Goal: Task Accomplishment & Management: Manage account settings

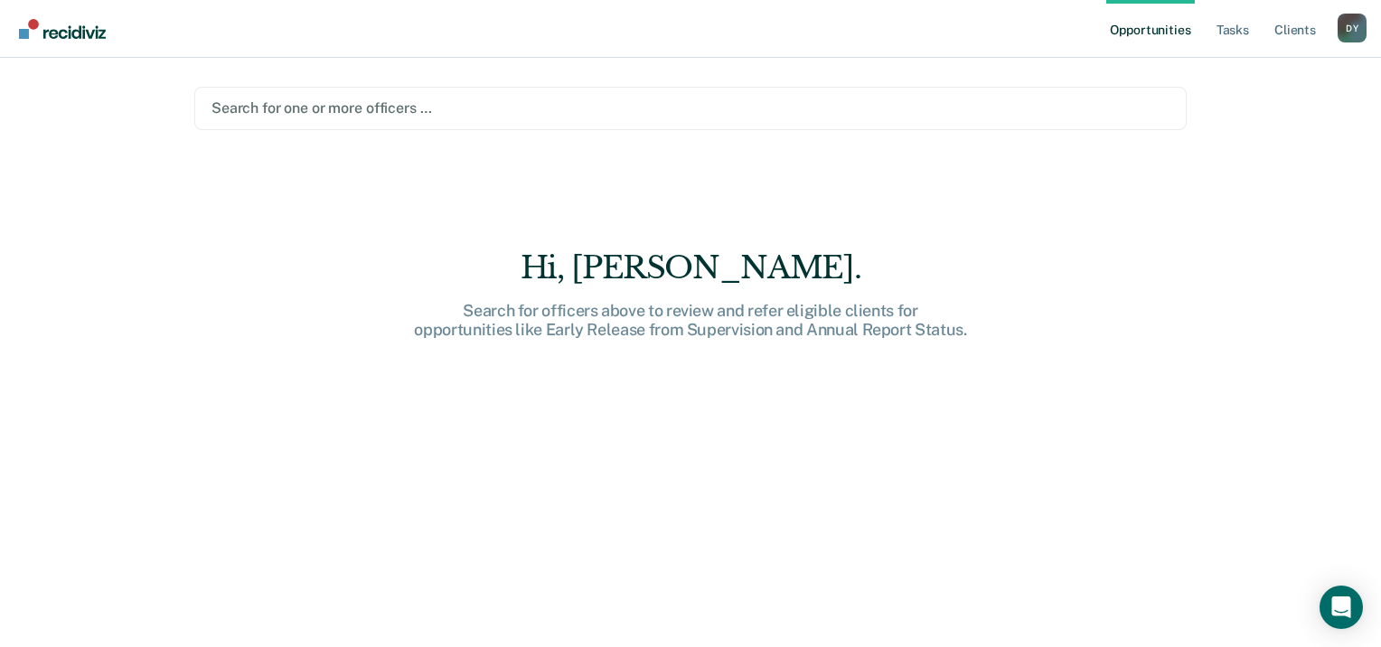
click at [310, 110] on div at bounding box center [690, 108] width 958 height 21
drag, startPoint x: 333, startPoint y: 117, endPoint x: 317, endPoint y: 109, distance: 17.8
click at [317, 109] on div at bounding box center [690, 108] width 958 height 21
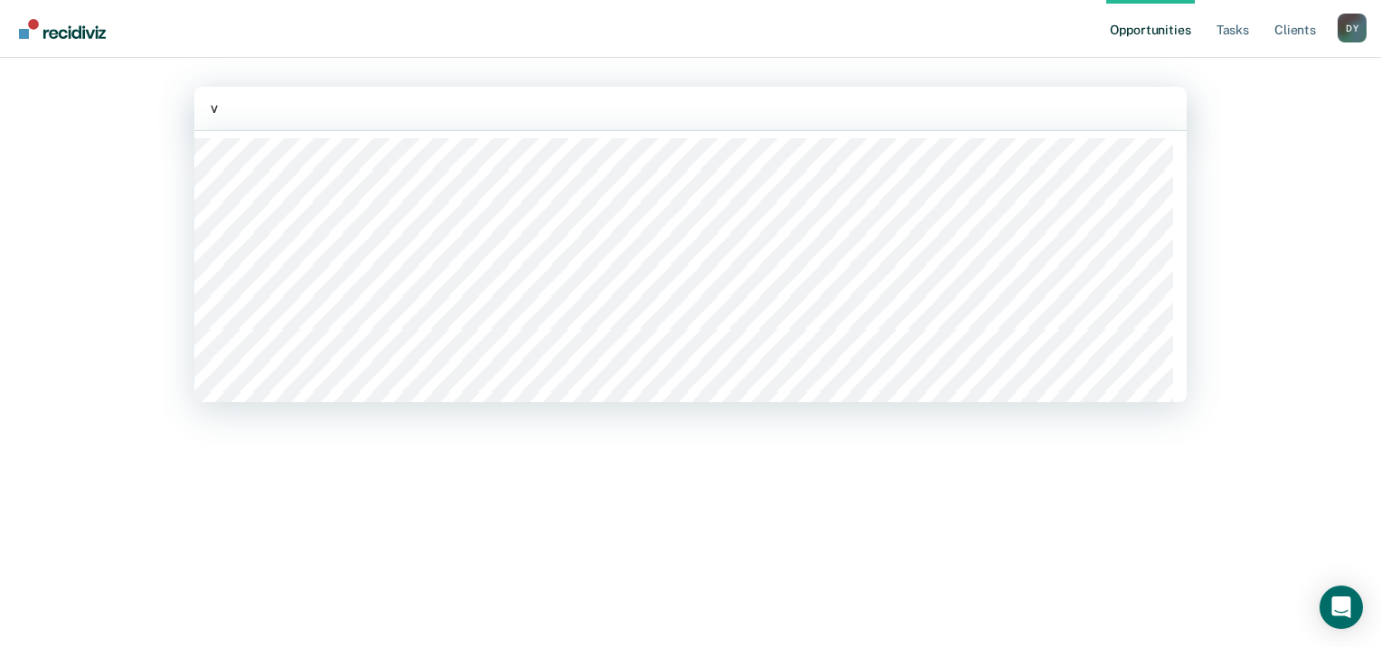
type input "vi"
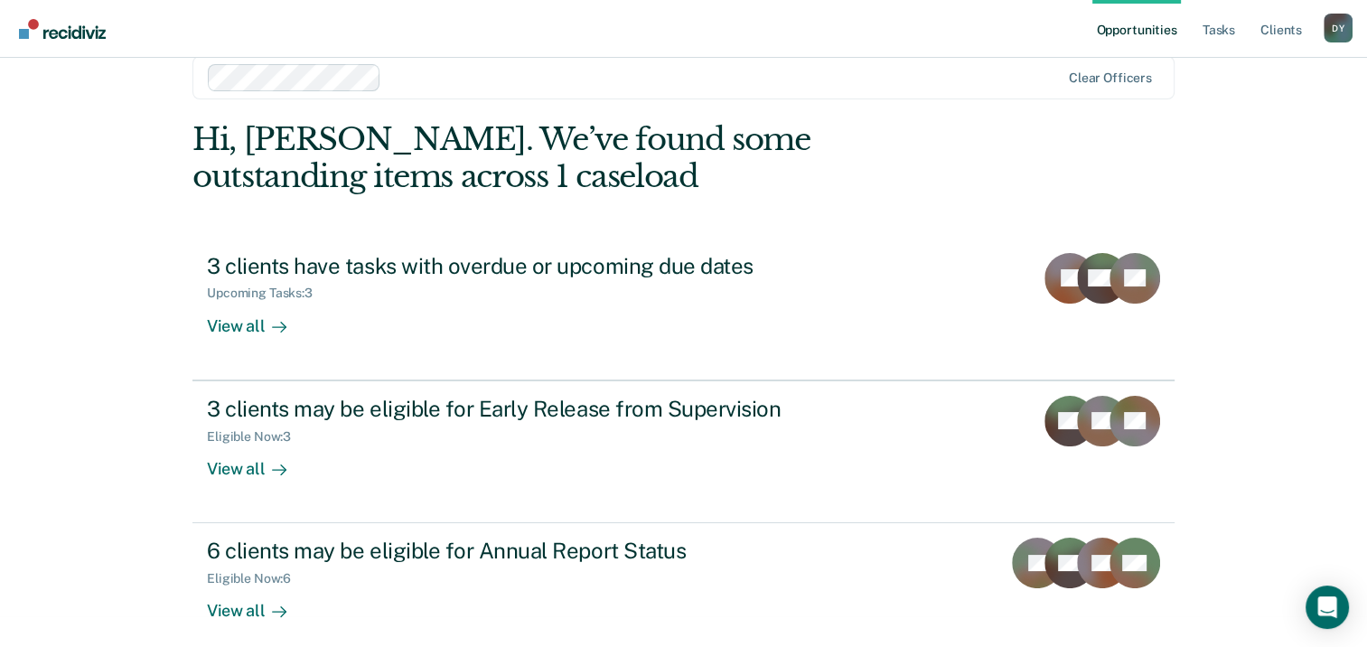
scroll to position [48, 0]
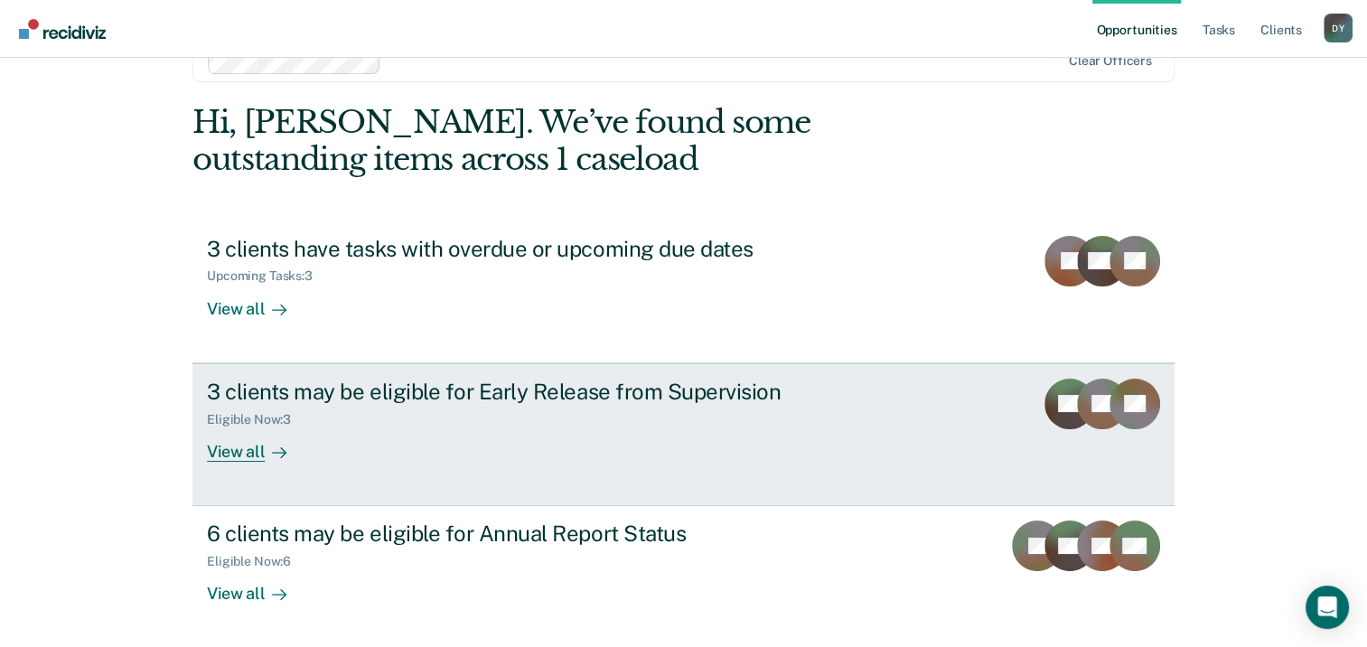
click at [249, 455] on div "View all" at bounding box center [257, 443] width 101 height 35
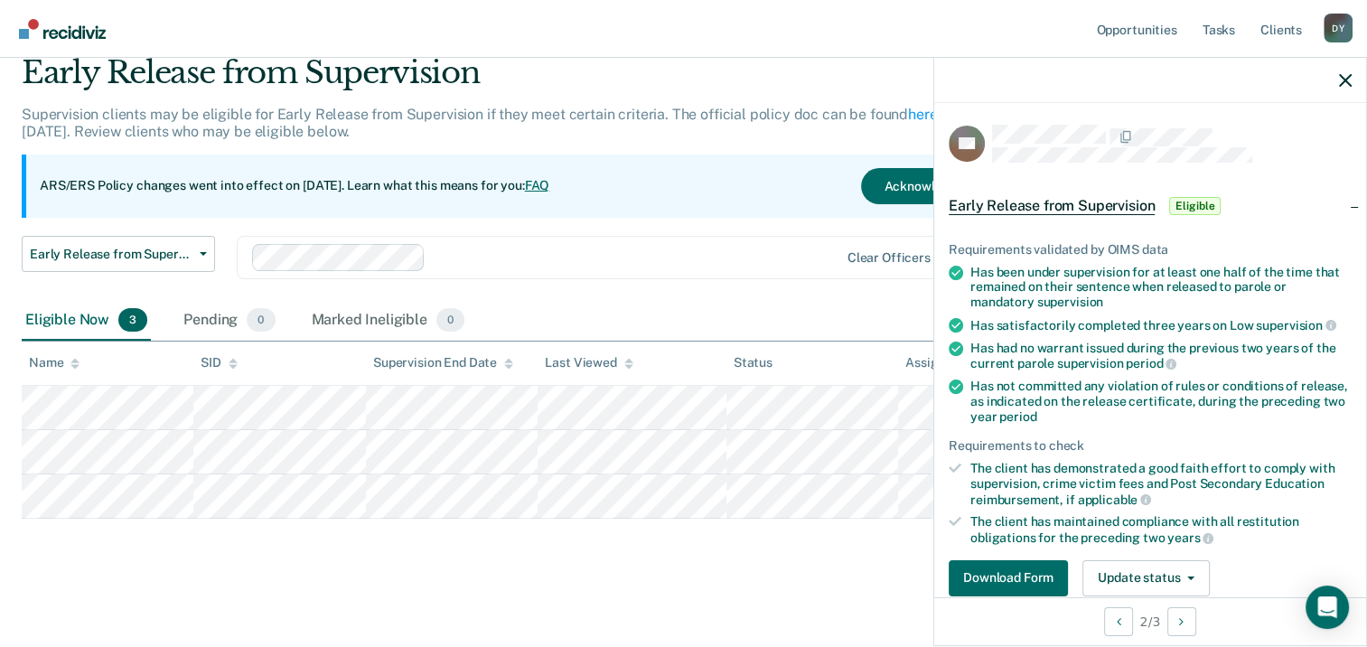
scroll to position [90, 0]
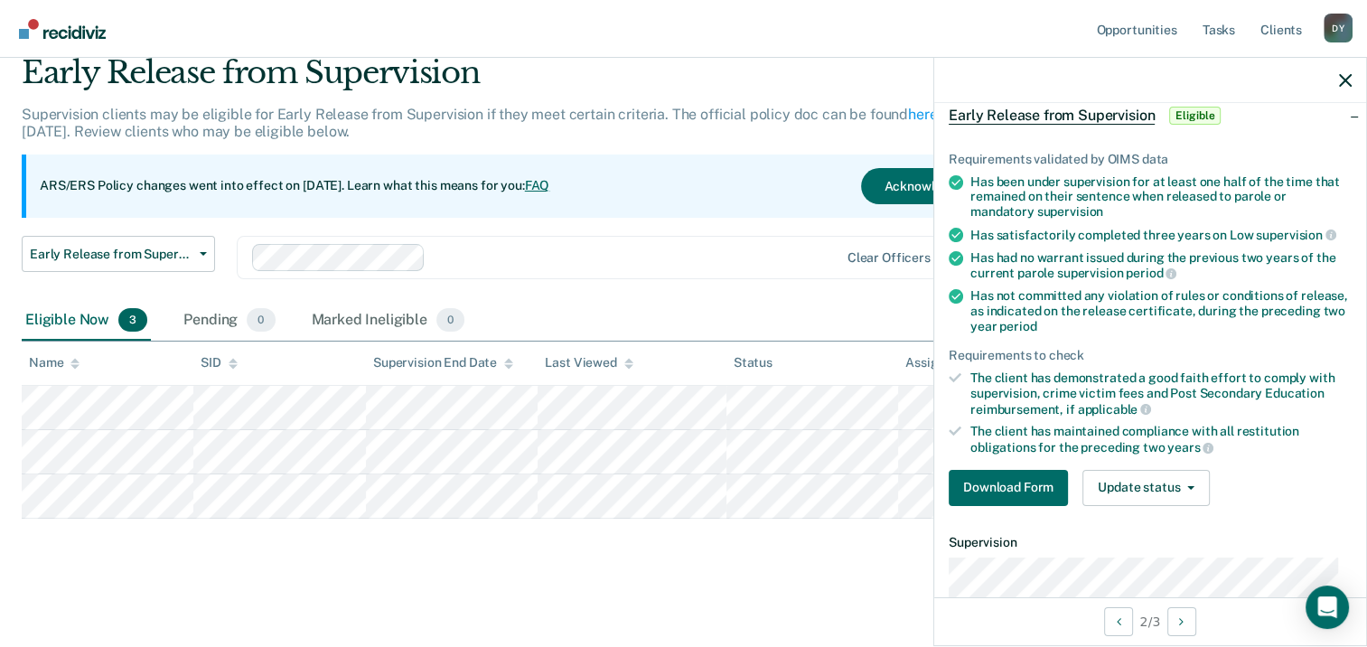
click at [763, 137] on div "Supervision clients may be eligible for Early Release from Supervision if they …" at bounding box center [534, 130] width 1025 height 49
click at [1339, 73] on button "button" at bounding box center [1345, 79] width 13 height 15
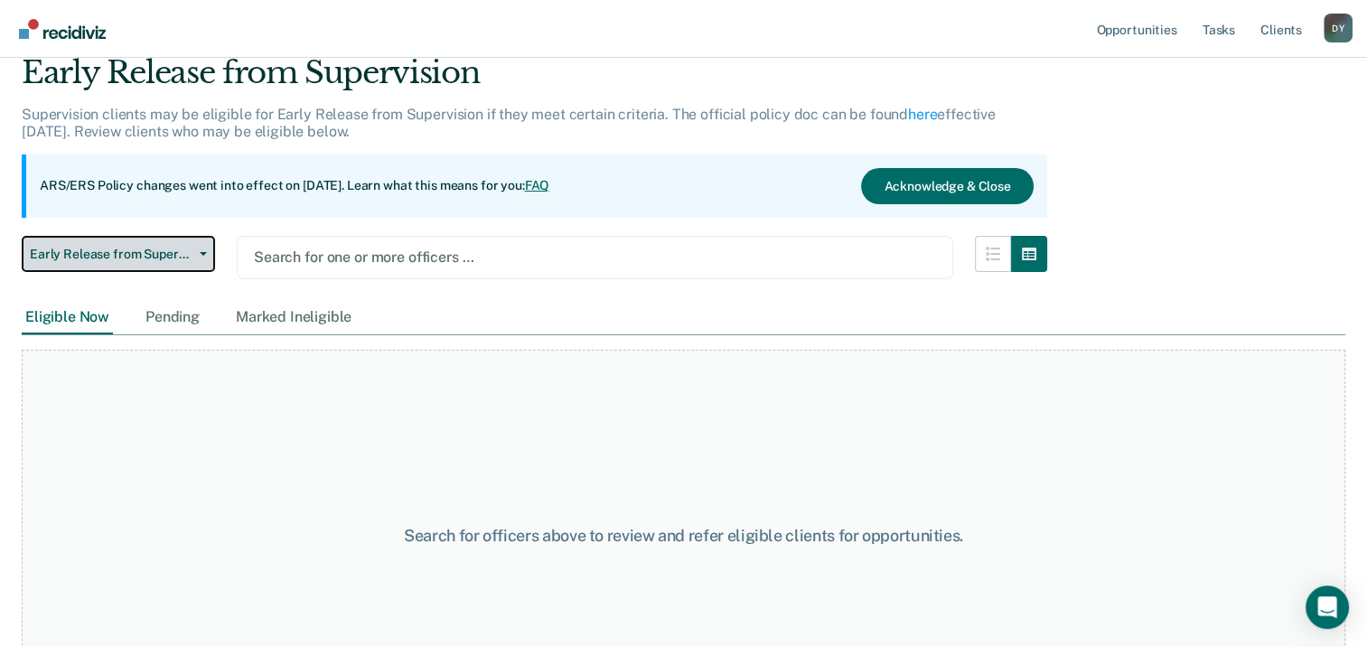
click at [196, 248] on button "Early Release from Supervision" at bounding box center [118, 254] width 193 height 36
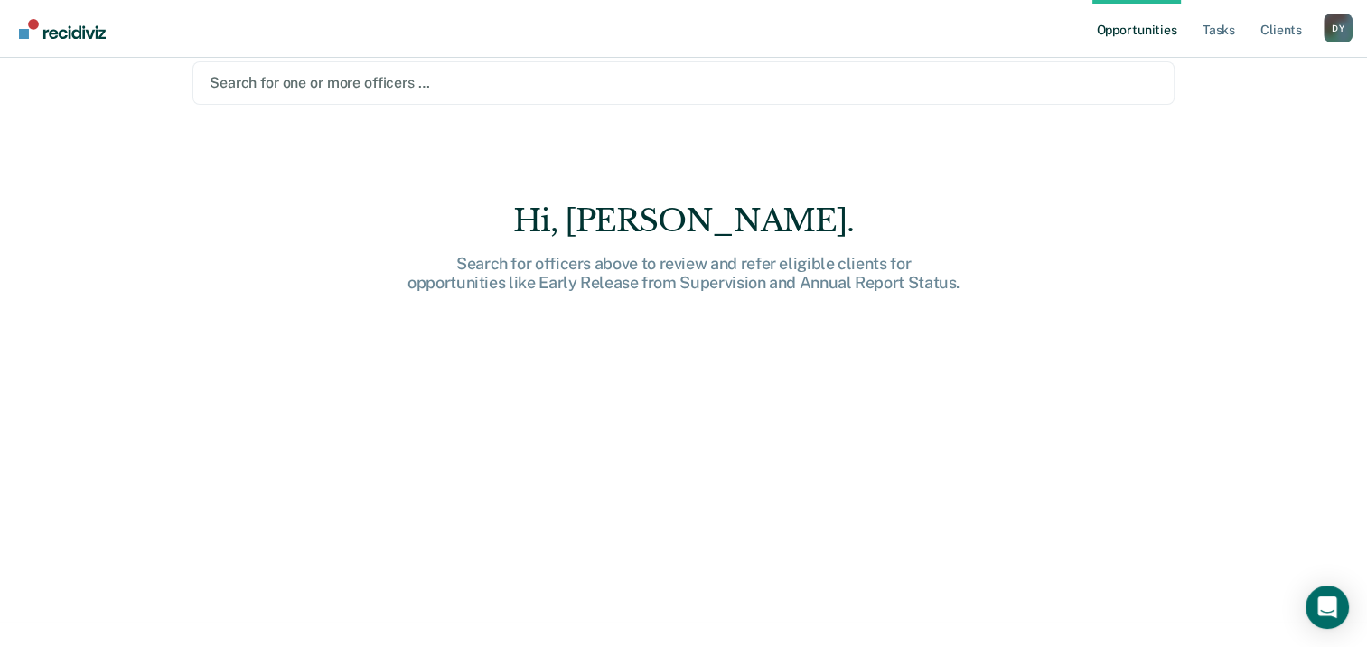
scroll to position [25, 0]
drag, startPoint x: 352, startPoint y: 81, endPoint x: 365, endPoint y: 87, distance: 13.8
click at [353, 81] on div at bounding box center [684, 82] width 948 height 21
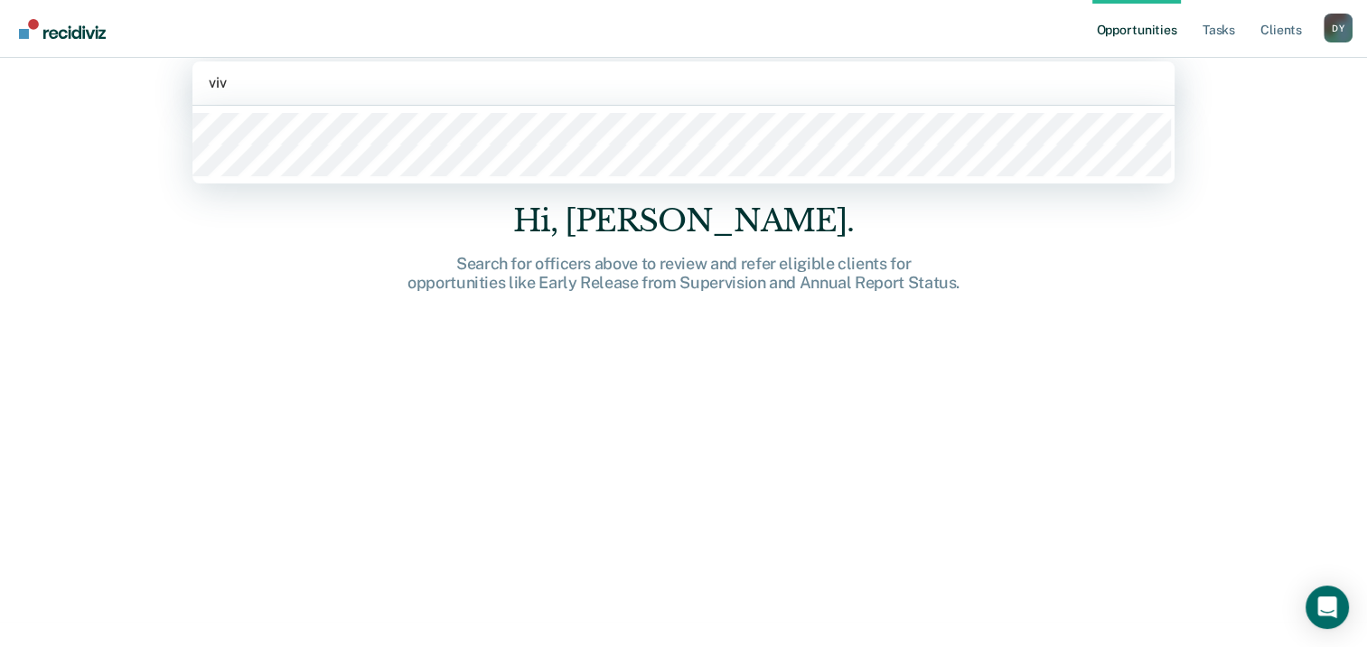
type input "vivi"
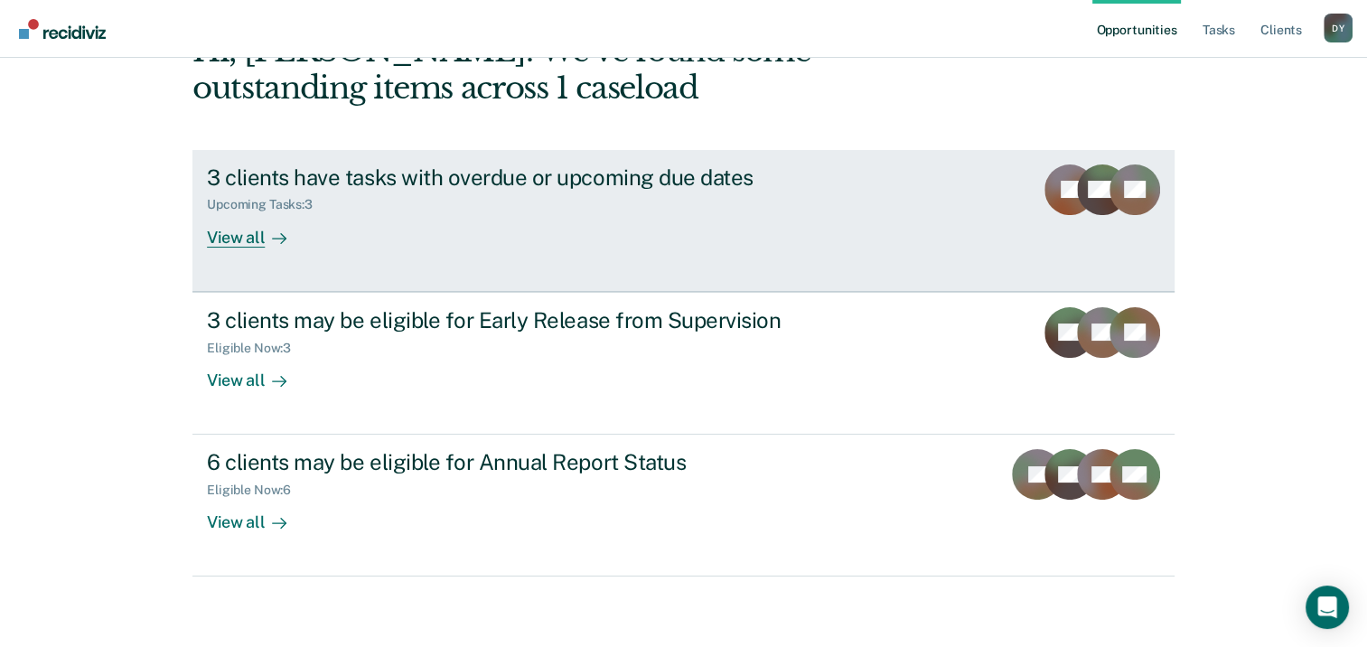
scroll to position [120, 0]
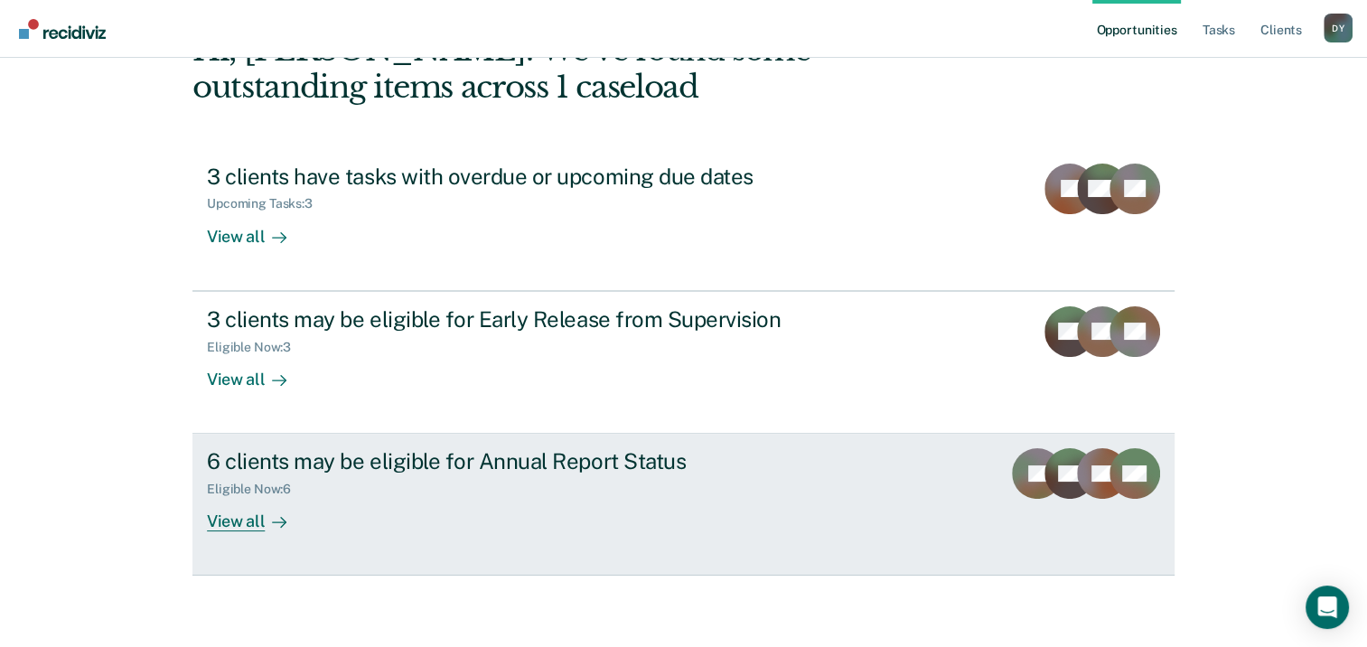
click at [224, 524] on div "View all" at bounding box center [257, 514] width 101 height 35
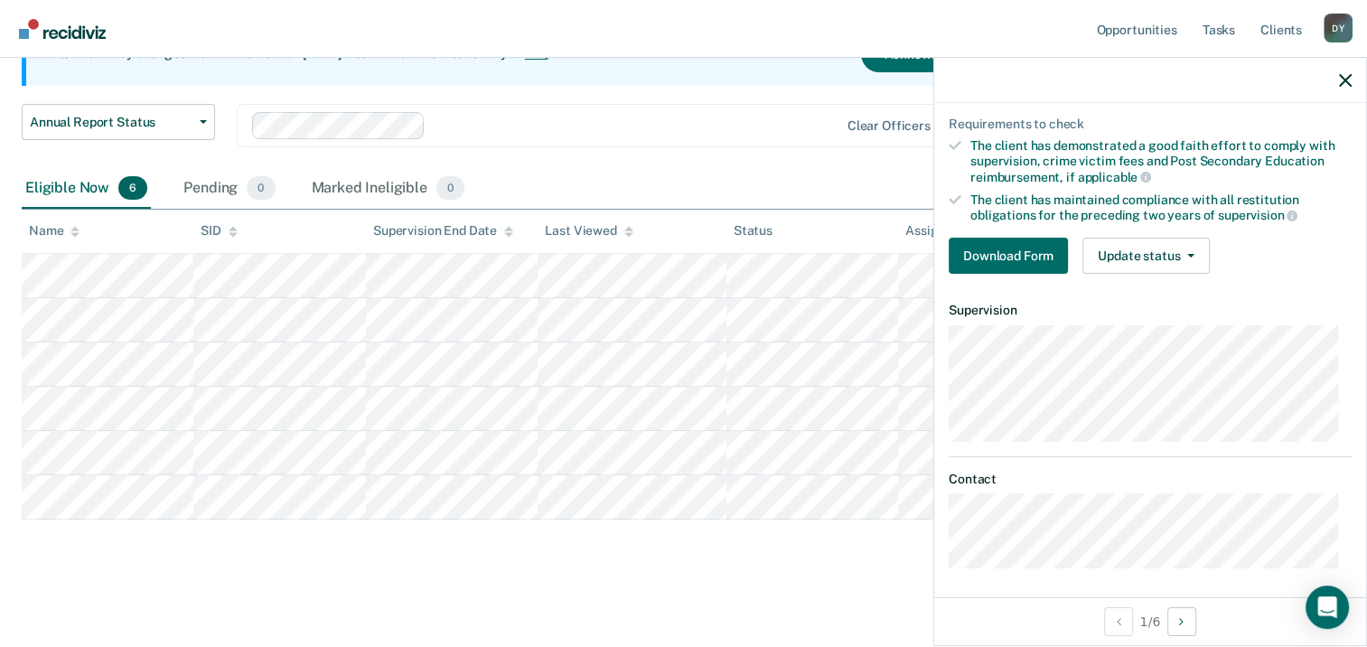
scroll to position [219, 0]
click at [1175, 245] on button "Update status" at bounding box center [1145, 254] width 127 height 36
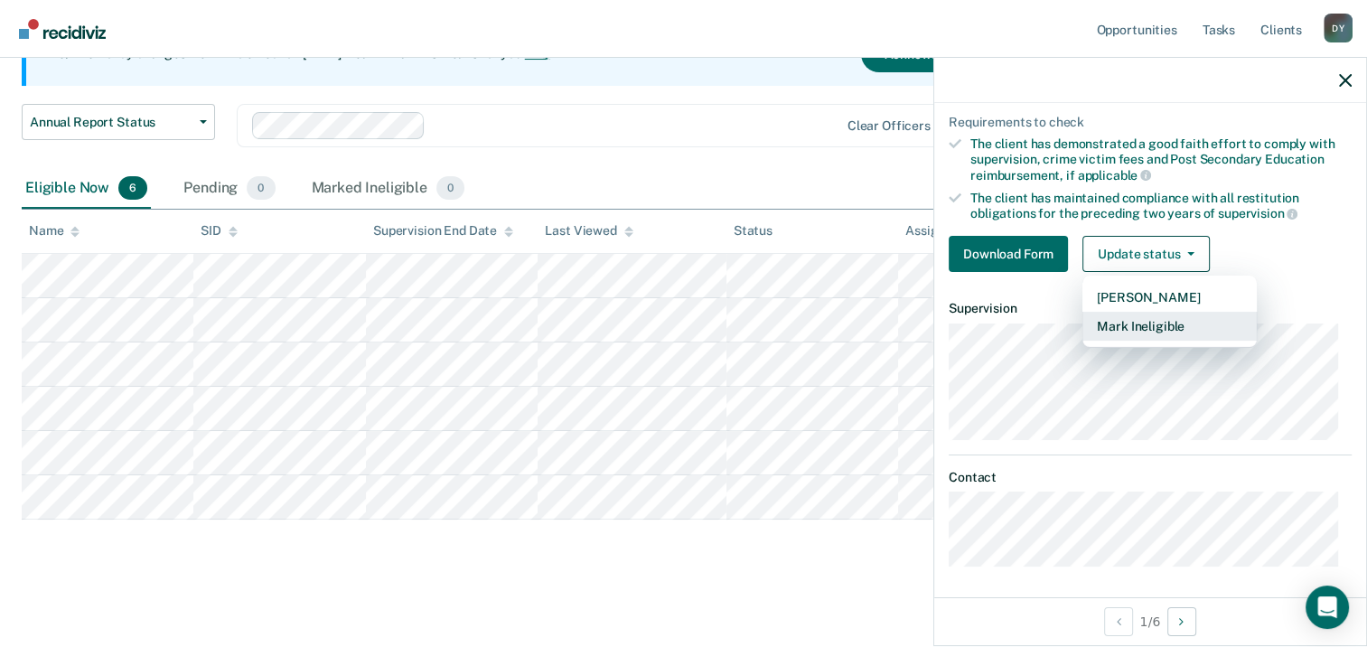
click at [1168, 323] on button "Mark Ineligible" at bounding box center [1169, 326] width 174 height 29
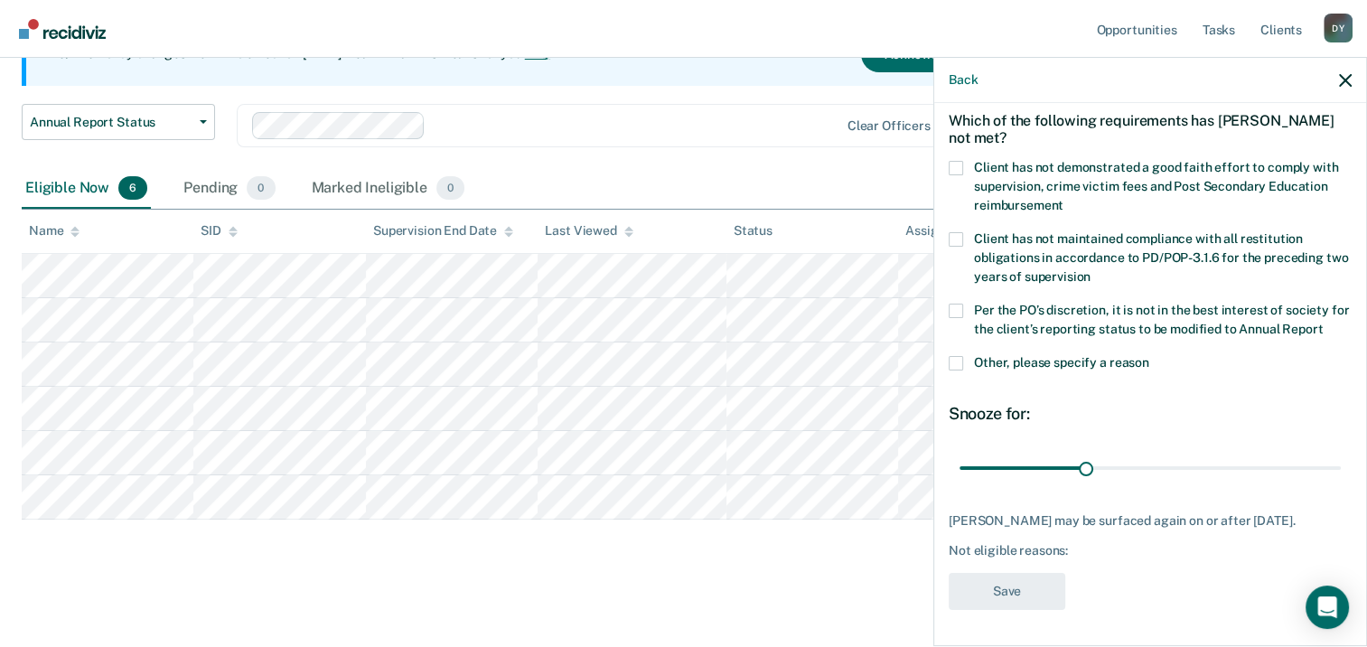
scroll to position [79, 0]
click at [950, 358] on span at bounding box center [956, 364] width 14 height 14
click at [1149, 357] on input "Other, please specify a reason" at bounding box center [1149, 357] width 0 height 0
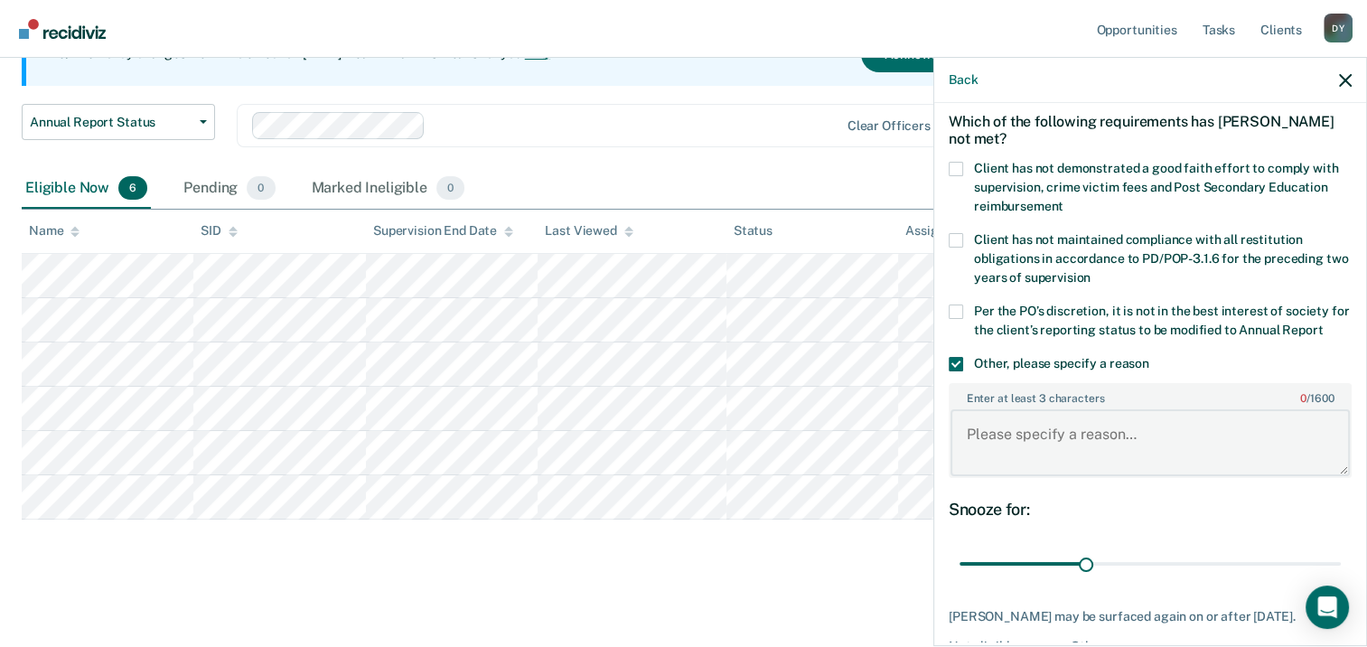
click at [1013, 445] on textarea "Enter at least 3 characters 0 / 1600" at bounding box center [1149, 442] width 399 height 67
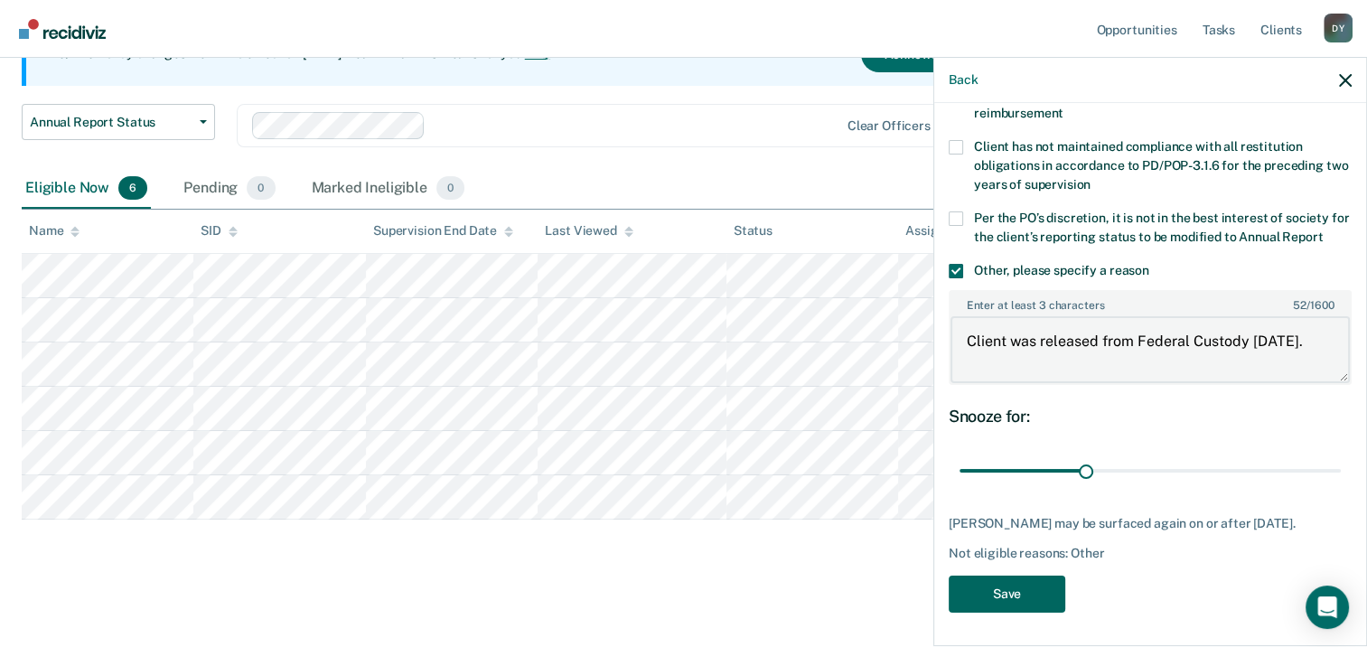
type textarea "Client was released from Federal Custody 11/3/2024."
click at [1026, 592] on button "Save" at bounding box center [1007, 594] width 117 height 37
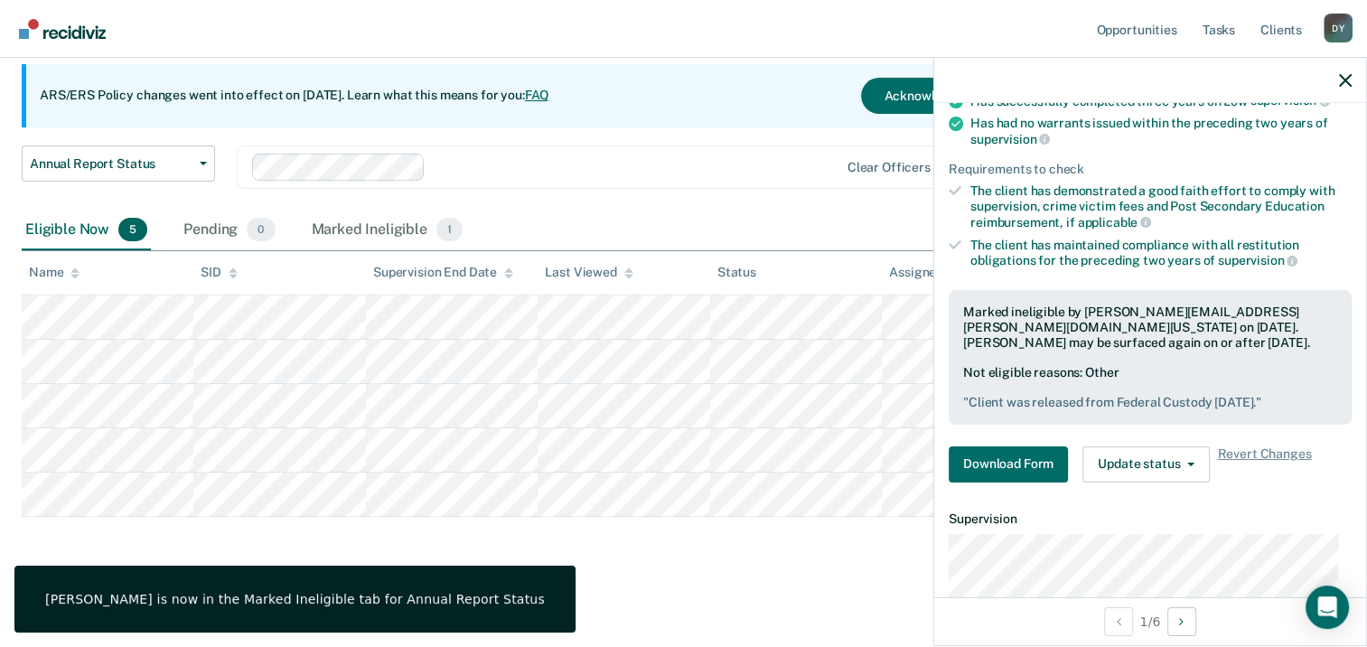
click at [759, 585] on main "Annual Report Status Supervision clients may be eligible for Annual Report Stat…" at bounding box center [683, 288] width 1367 height 707
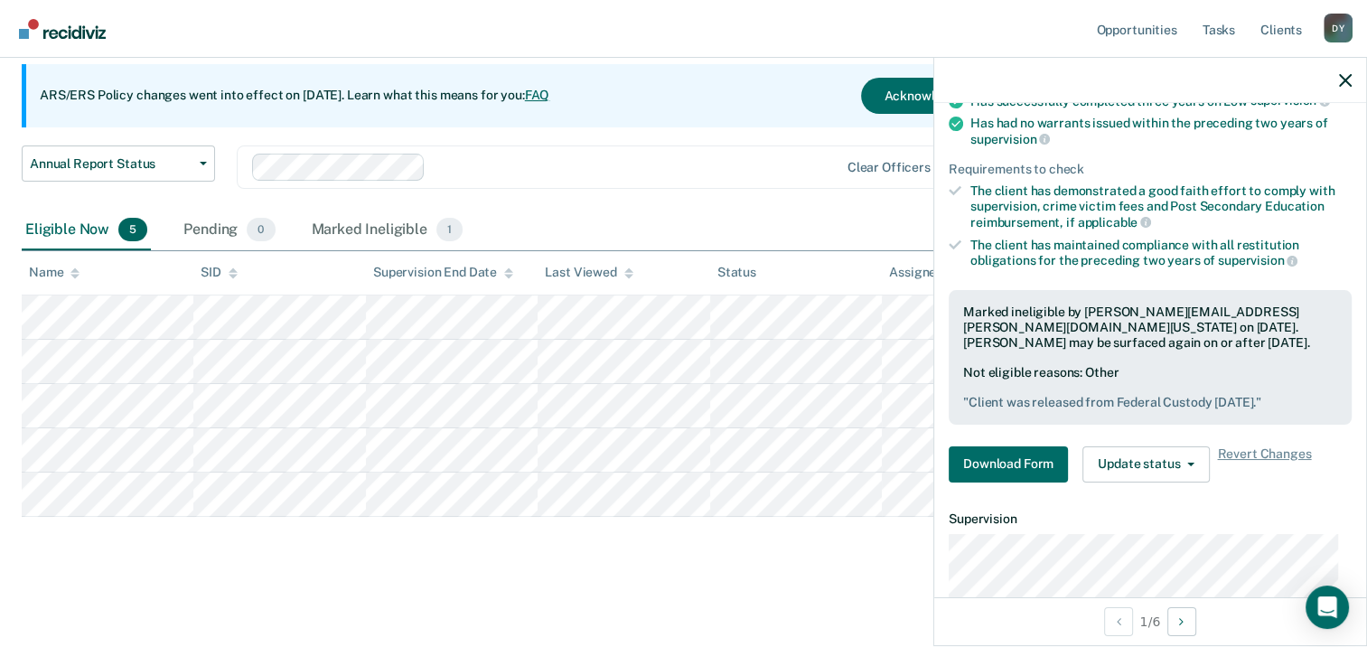
click at [680, 156] on div at bounding box center [636, 166] width 406 height 21
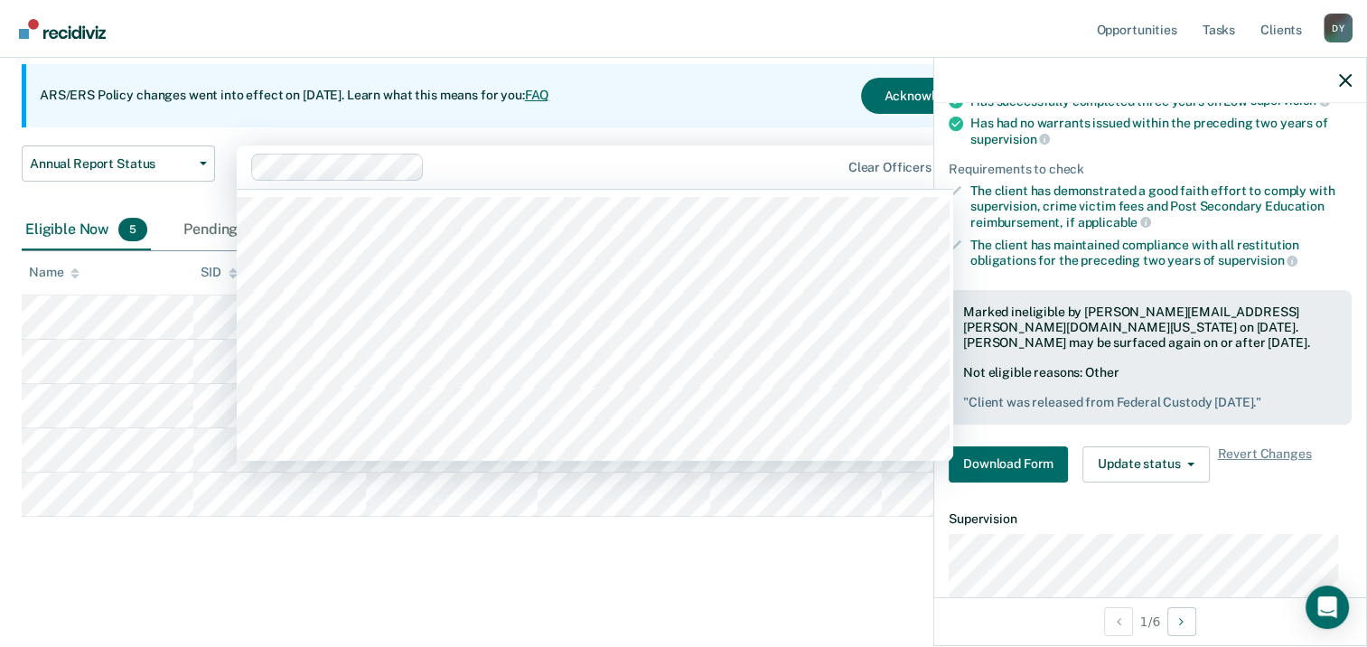
click at [332, 566] on div "Annual Report Status Supervision clients may be eligible for Annual Report Stat…" at bounding box center [684, 266] width 1324 height 605
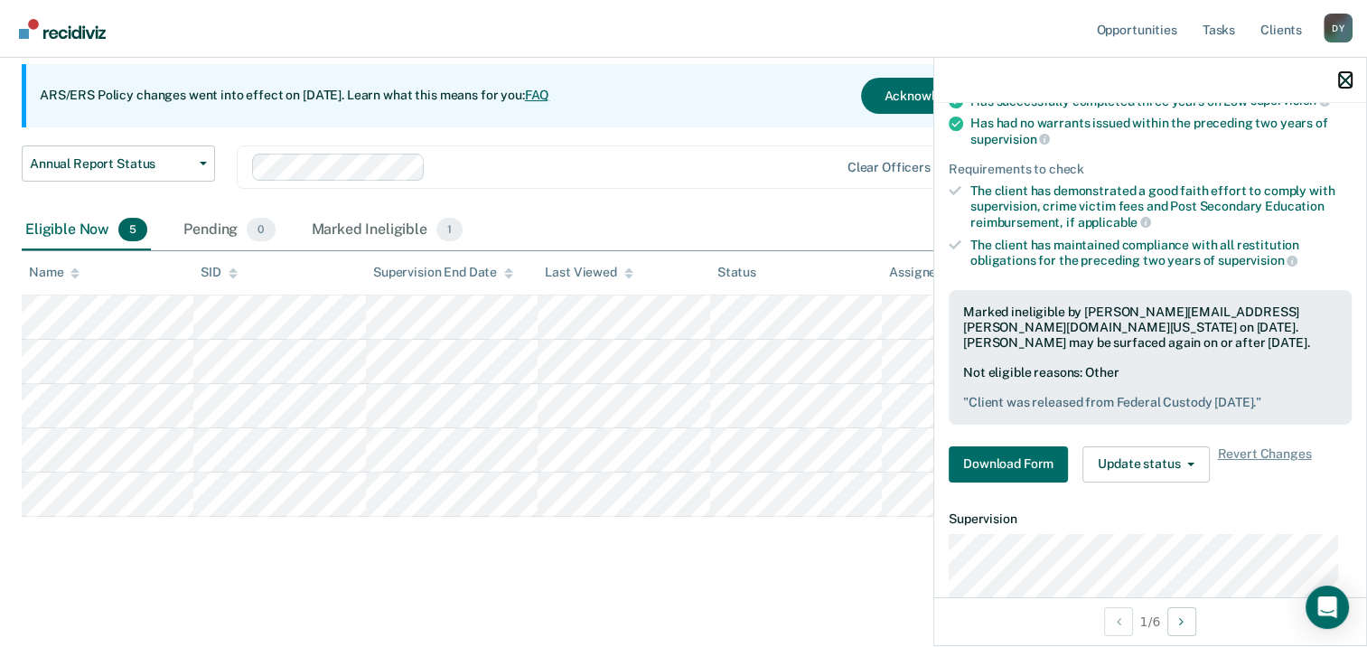
click at [1345, 83] on icon "button" at bounding box center [1345, 80] width 13 height 13
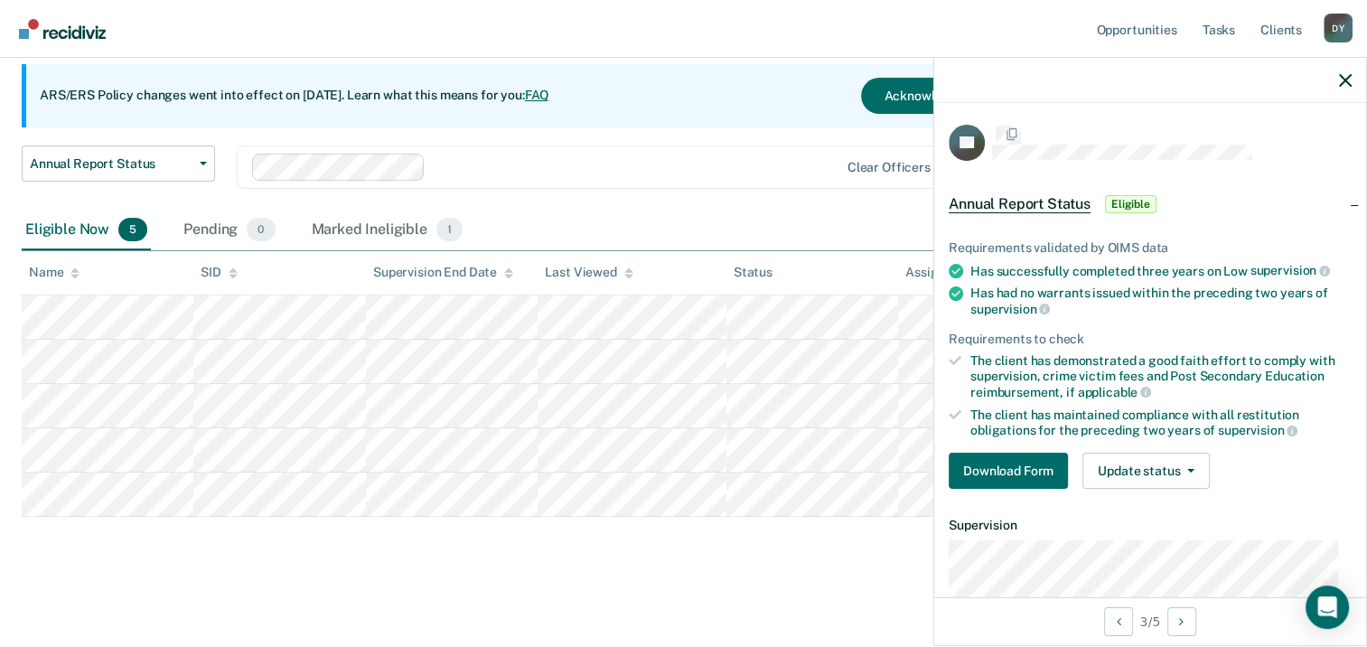
scroll to position [159, 0]
click at [1347, 87] on div at bounding box center [1150, 80] width 432 height 45
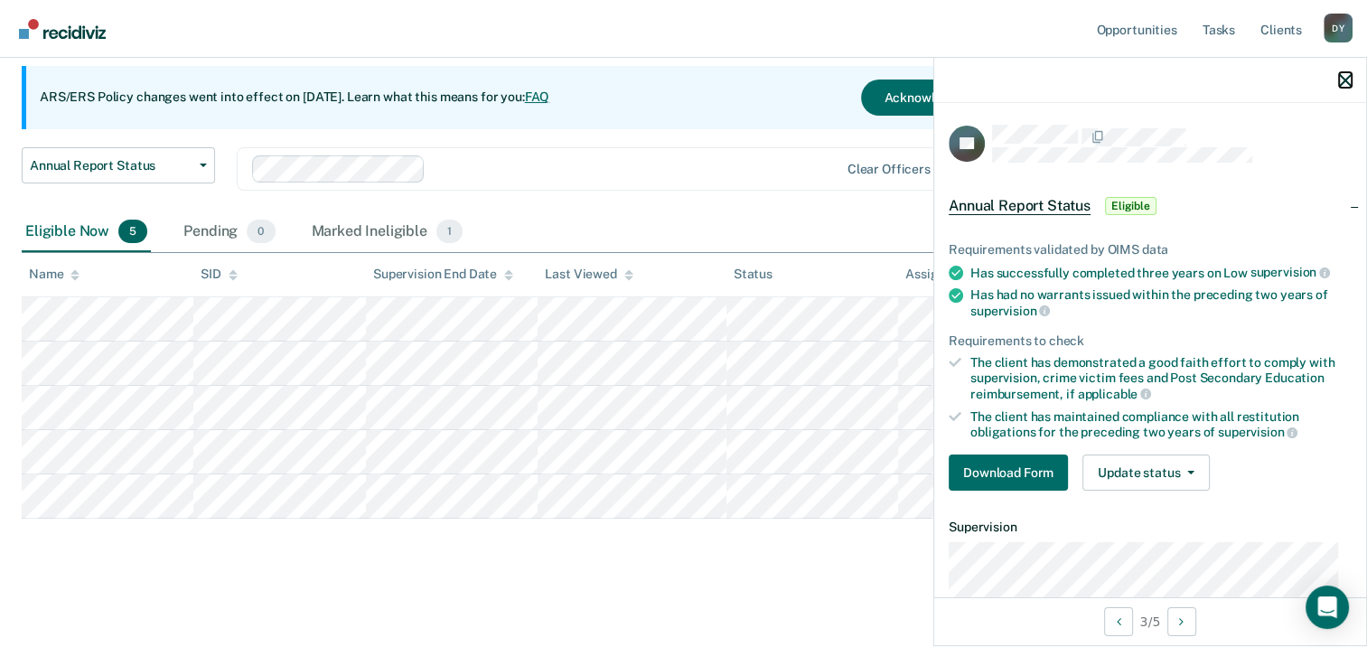
click at [1343, 72] on button "button" at bounding box center [1345, 79] width 13 height 15
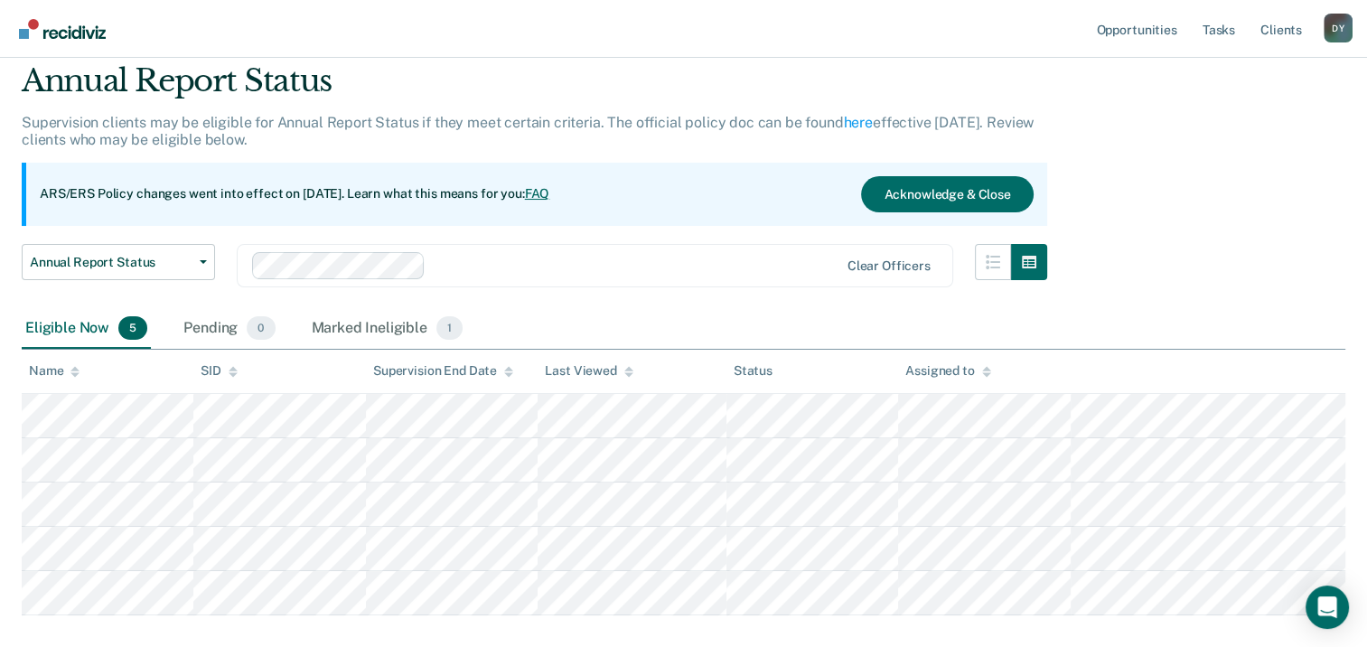
scroll to position [0, 0]
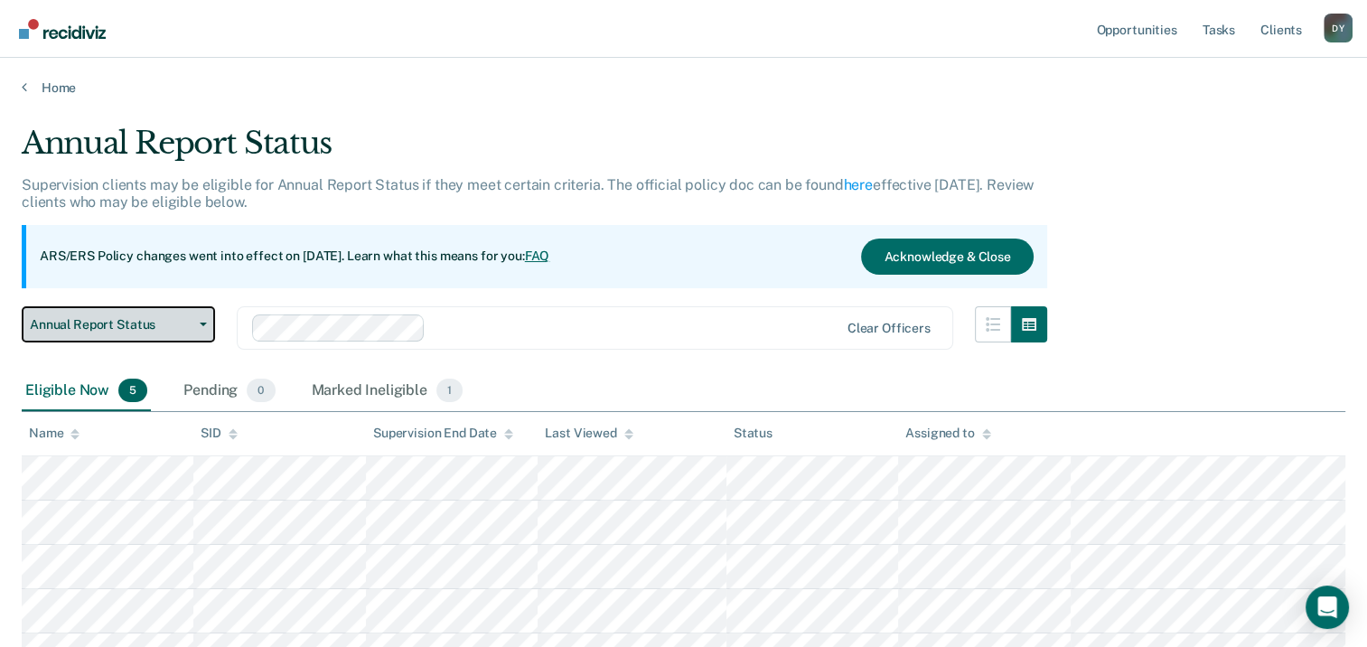
click at [177, 318] on span "Annual Report Status" at bounding box center [111, 324] width 163 height 15
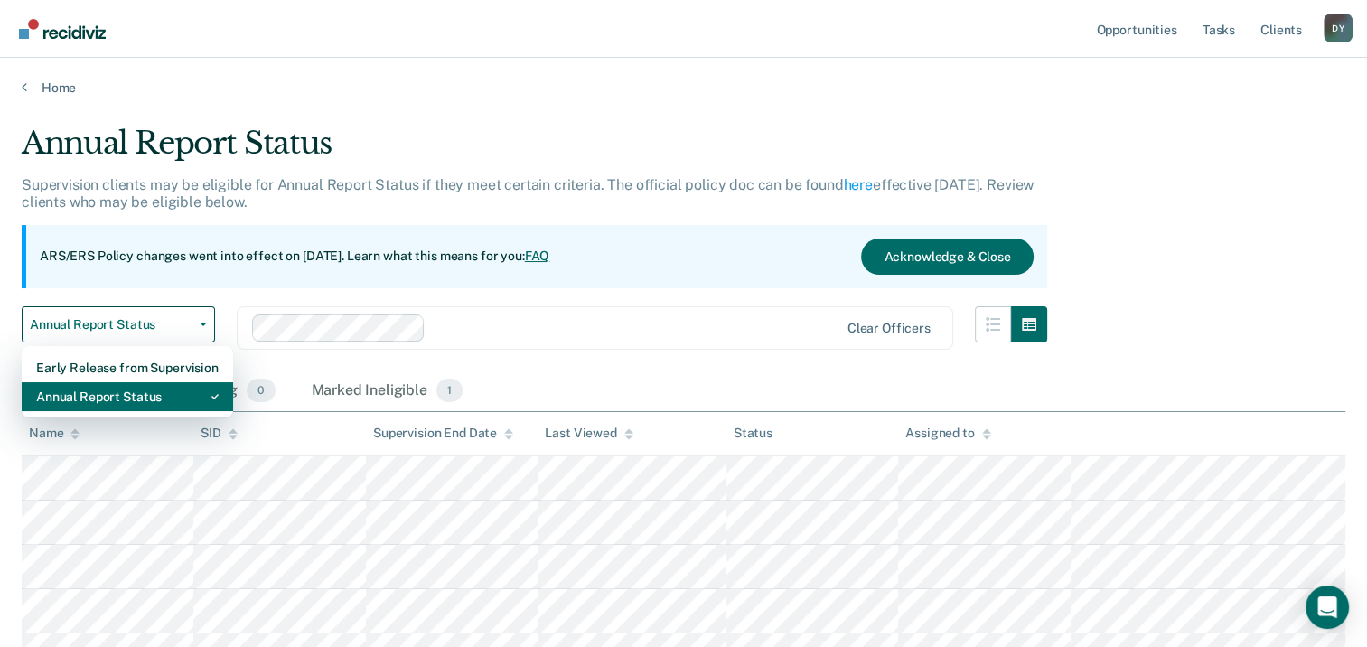
click at [170, 401] on div "Annual Report Status" at bounding box center [127, 396] width 183 height 29
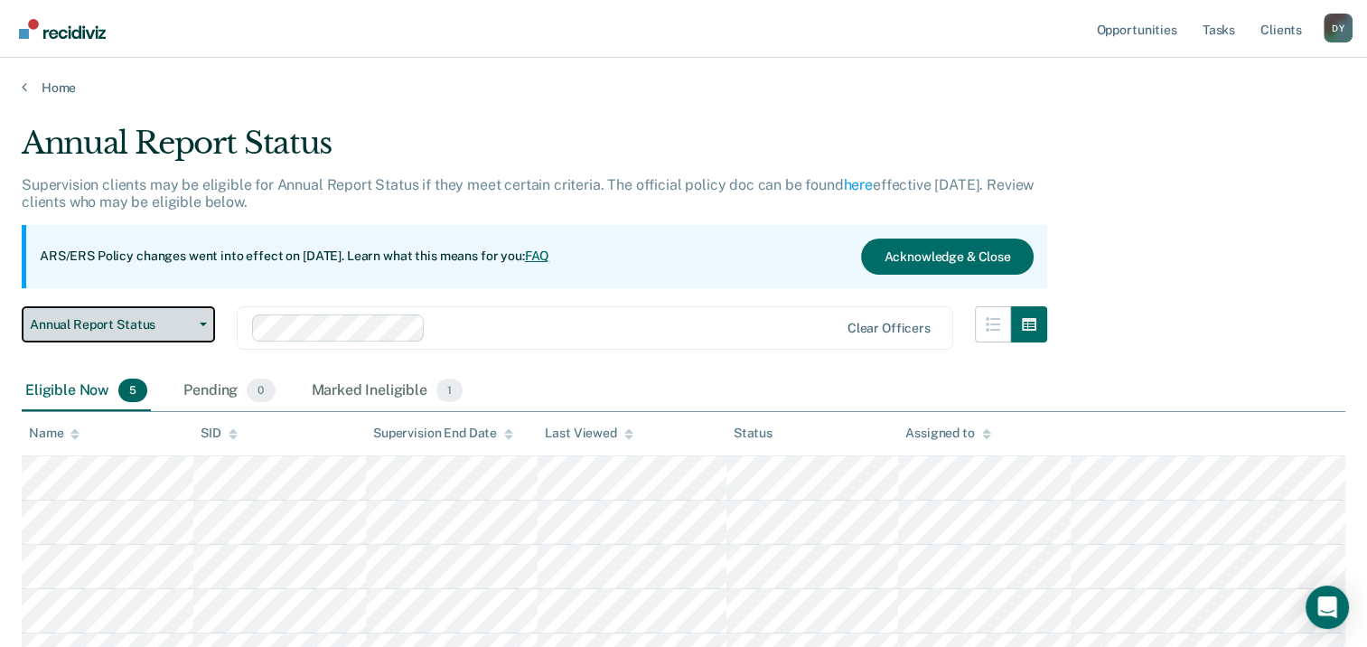
scroll to position [159, 0]
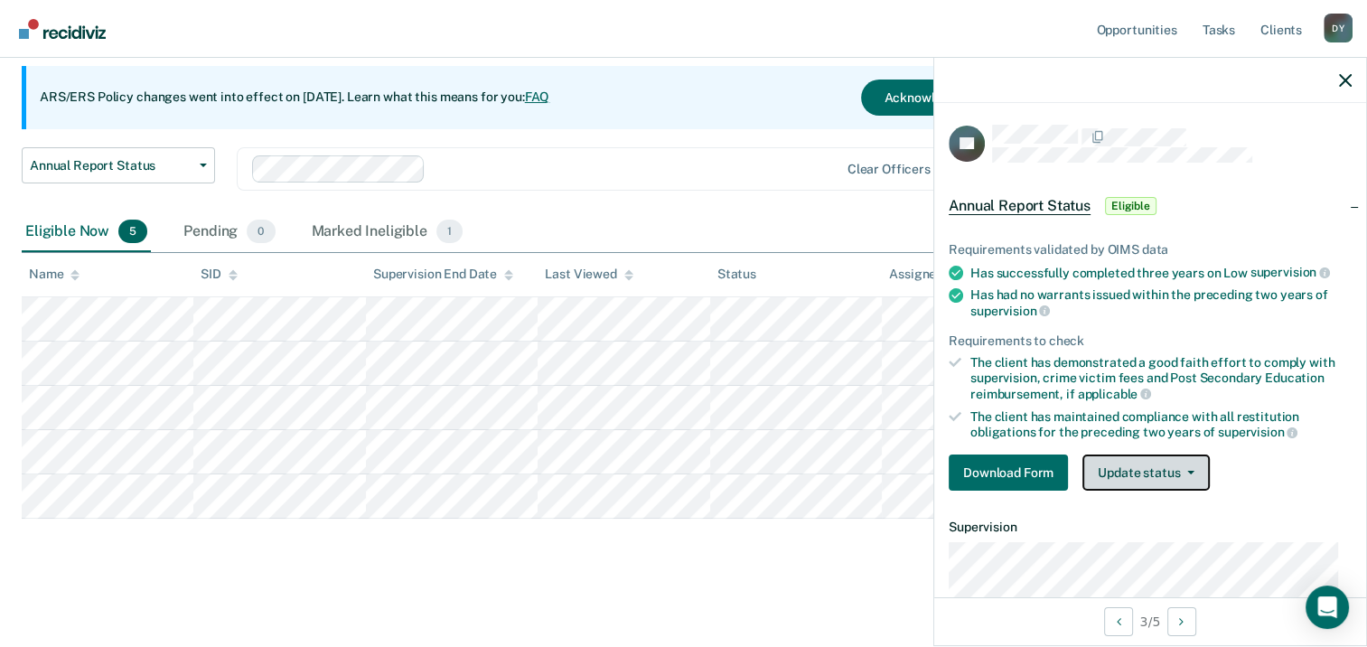
click at [1173, 466] on button "Update status" at bounding box center [1145, 472] width 127 height 36
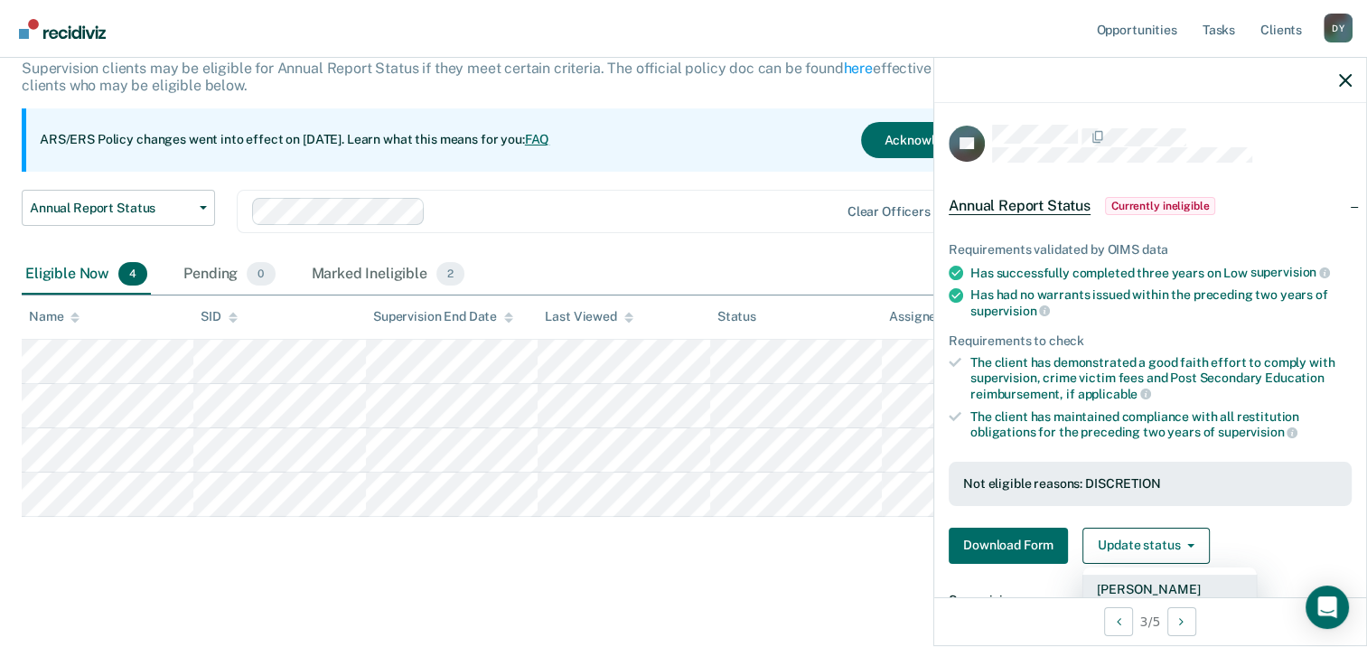
scroll to position [152, 0]
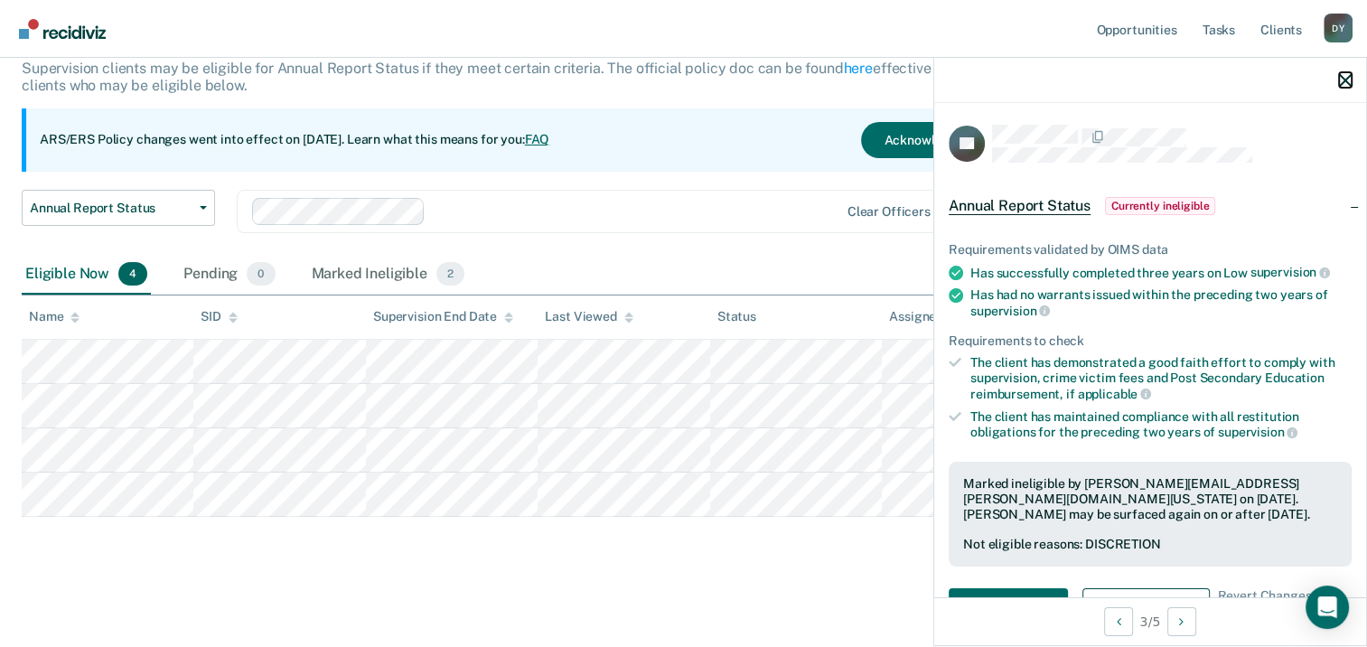
click at [1344, 80] on icon "button" at bounding box center [1345, 80] width 13 height 13
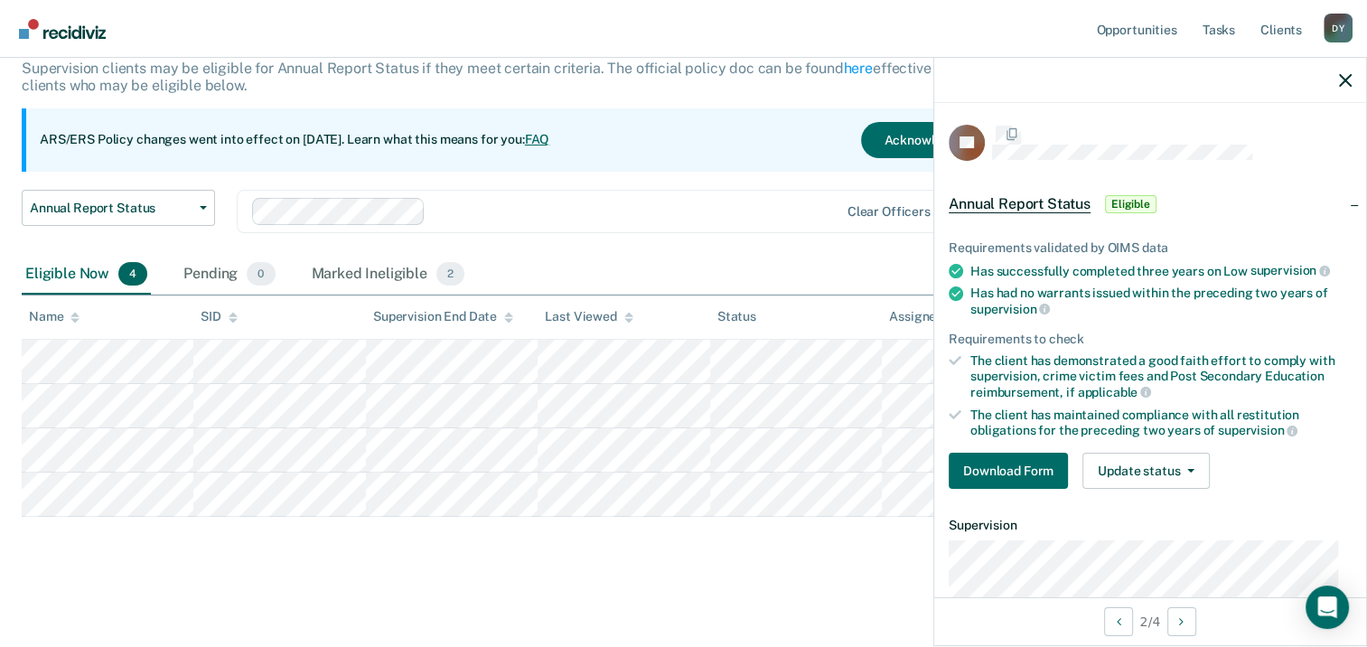
scroll to position [115, 0]
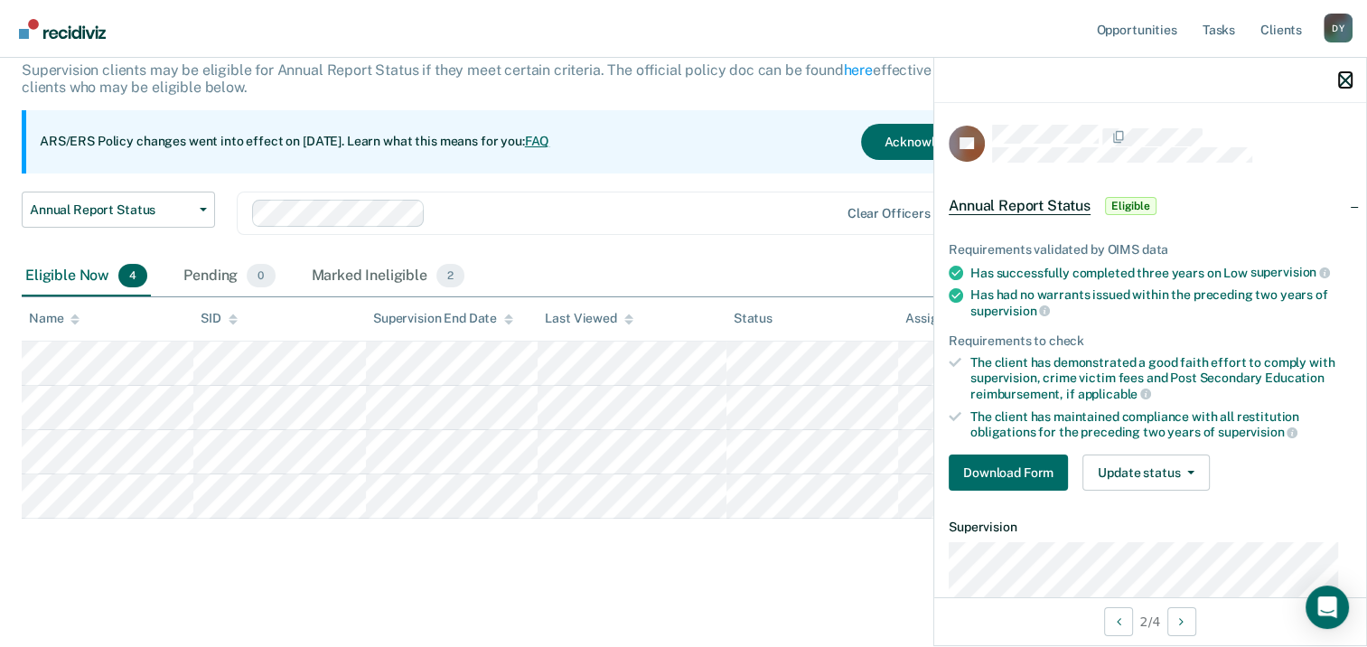
click at [1340, 82] on icon "button" at bounding box center [1345, 80] width 13 height 13
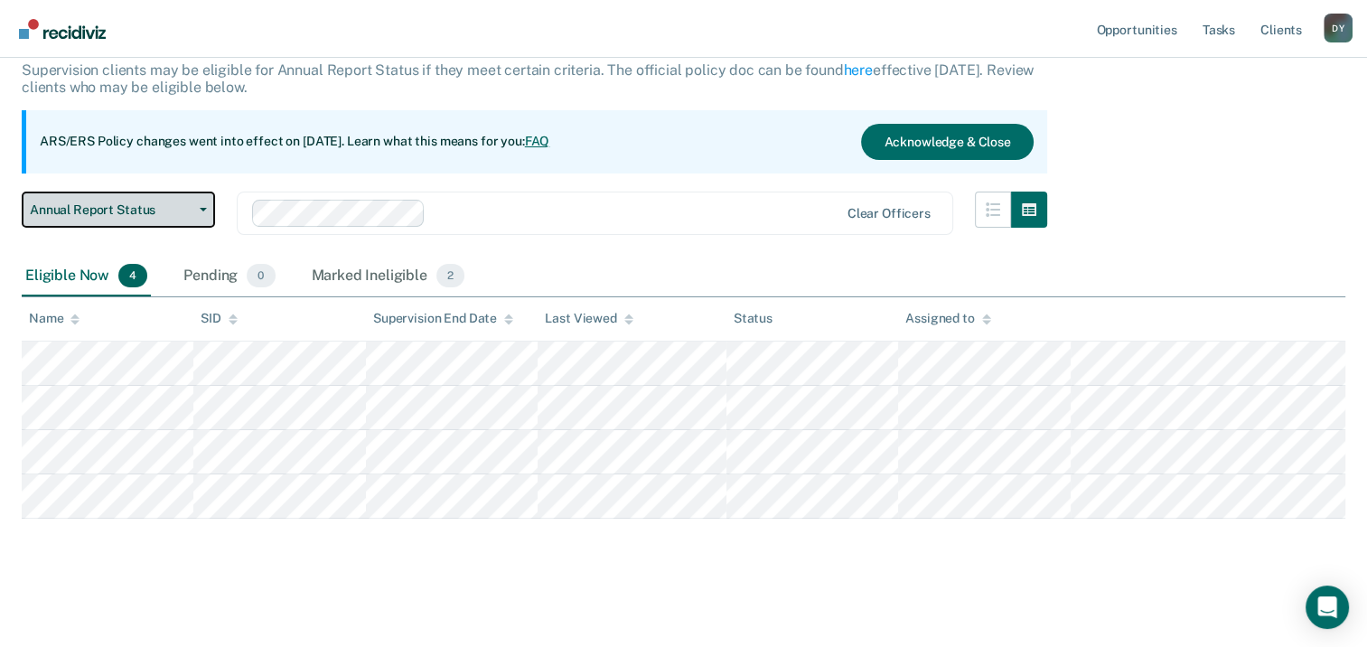
click at [202, 211] on button "Annual Report Status" at bounding box center [118, 210] width 193 height 36
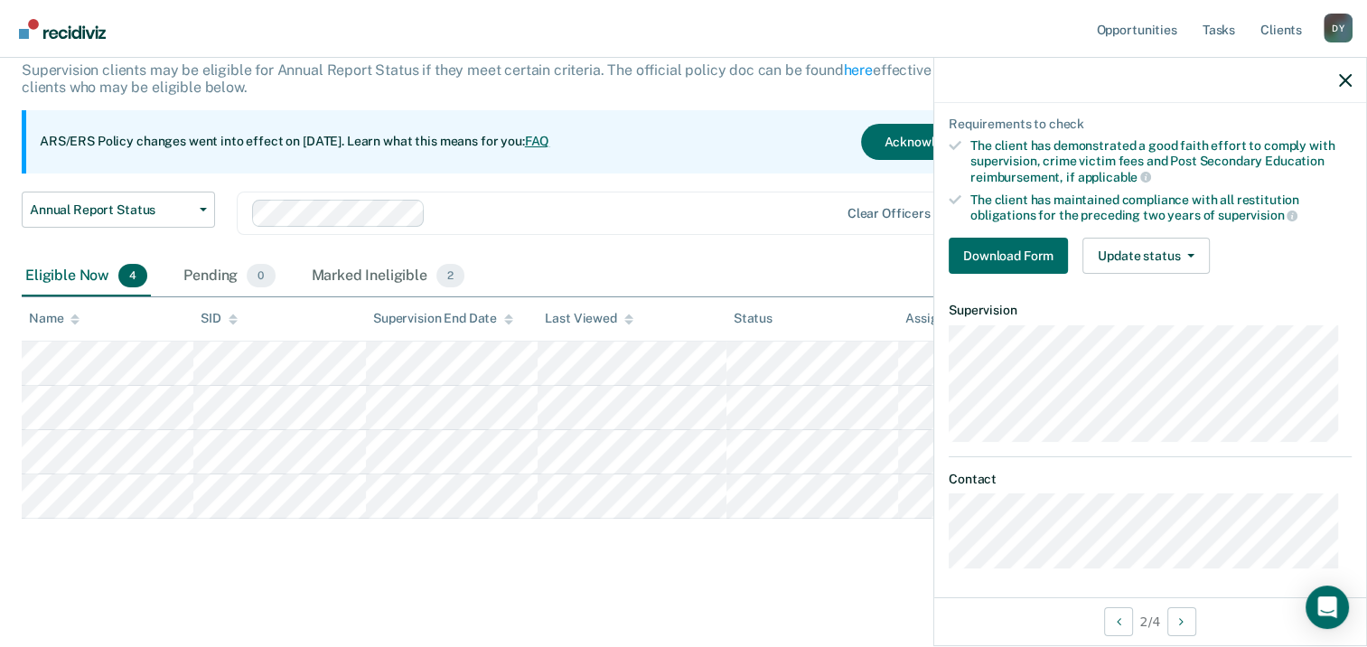
scroll to position [219, 0]
click at [1144, 249] on button "Update status" at bounding box center [1145, 254] width 127 height 36
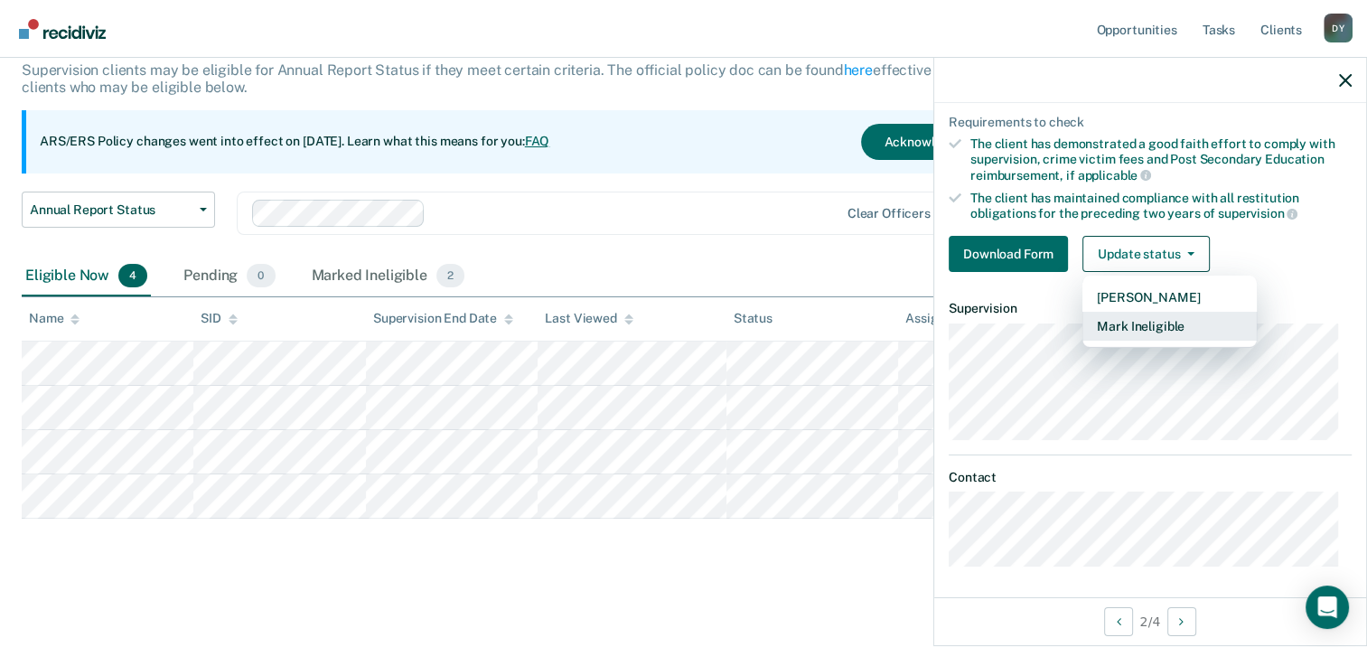
click at [1183, 325] on button "Mark Ineligible" at bounding box center [1169, 326] width 174 height 29
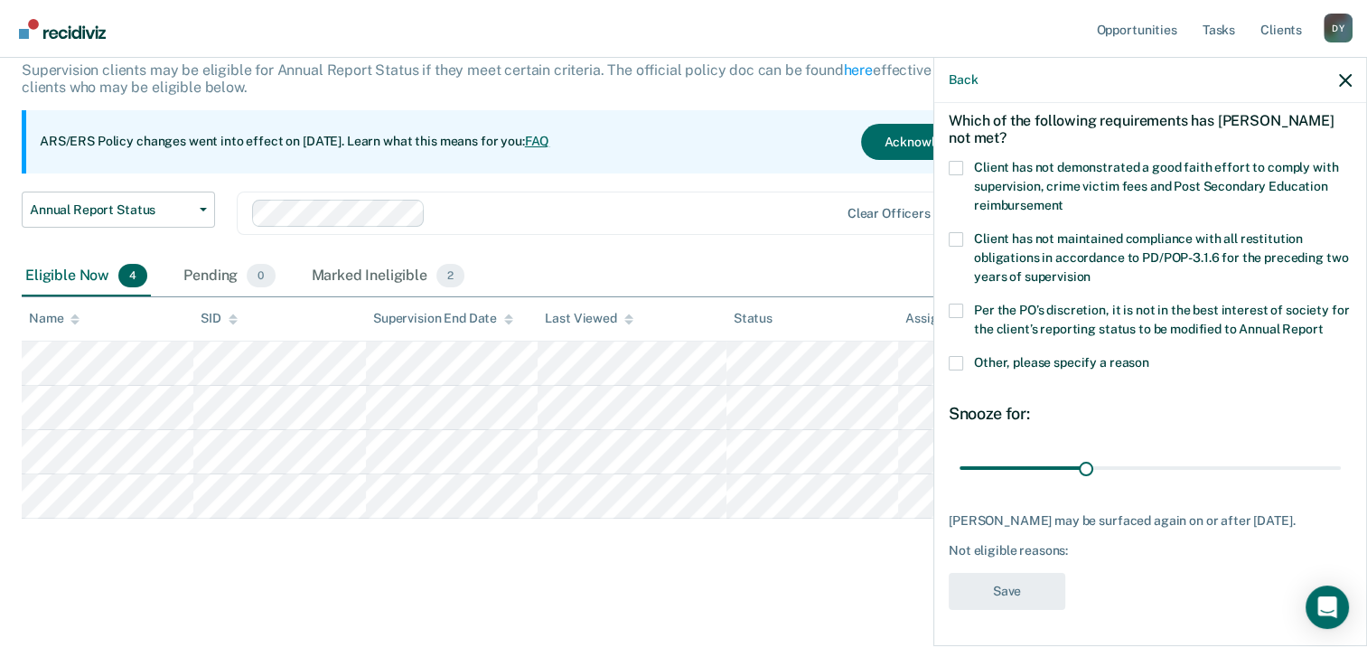
scroll to position [96, 0]
click at [1352, 80] on div "Back" at bounding box center [1150, 80] width 432 height 45
click at [1341, 80] on icon "button" at bounding box center [1345, 80] width 13 height 13
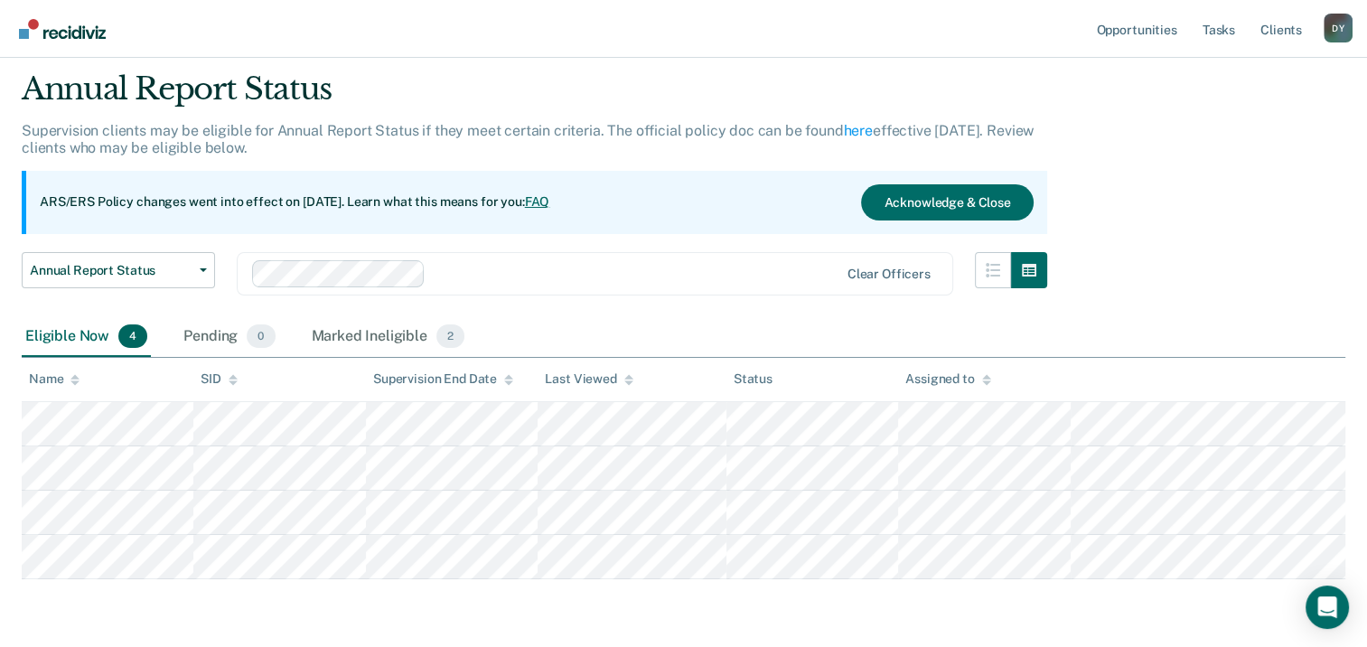
scroll to position [0, 0]
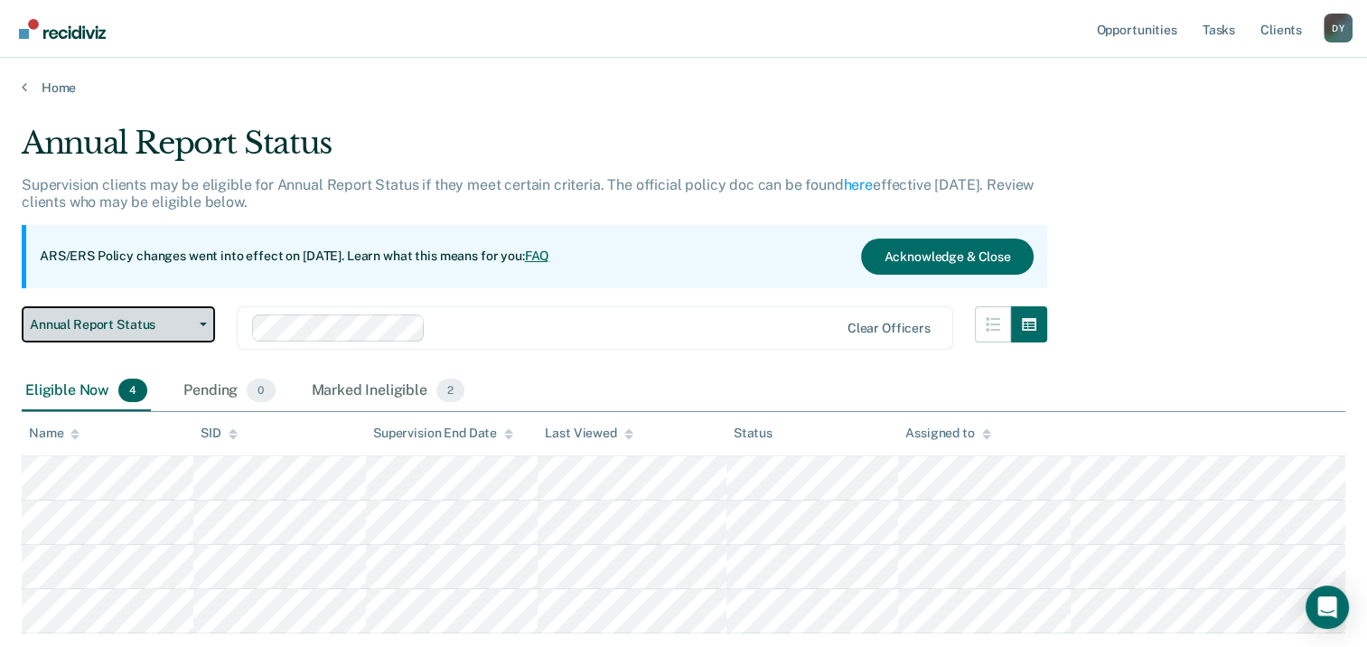
click at [149, 325] on span "Annual Report Status" at bounding box center [111, 324] width 163 height 15
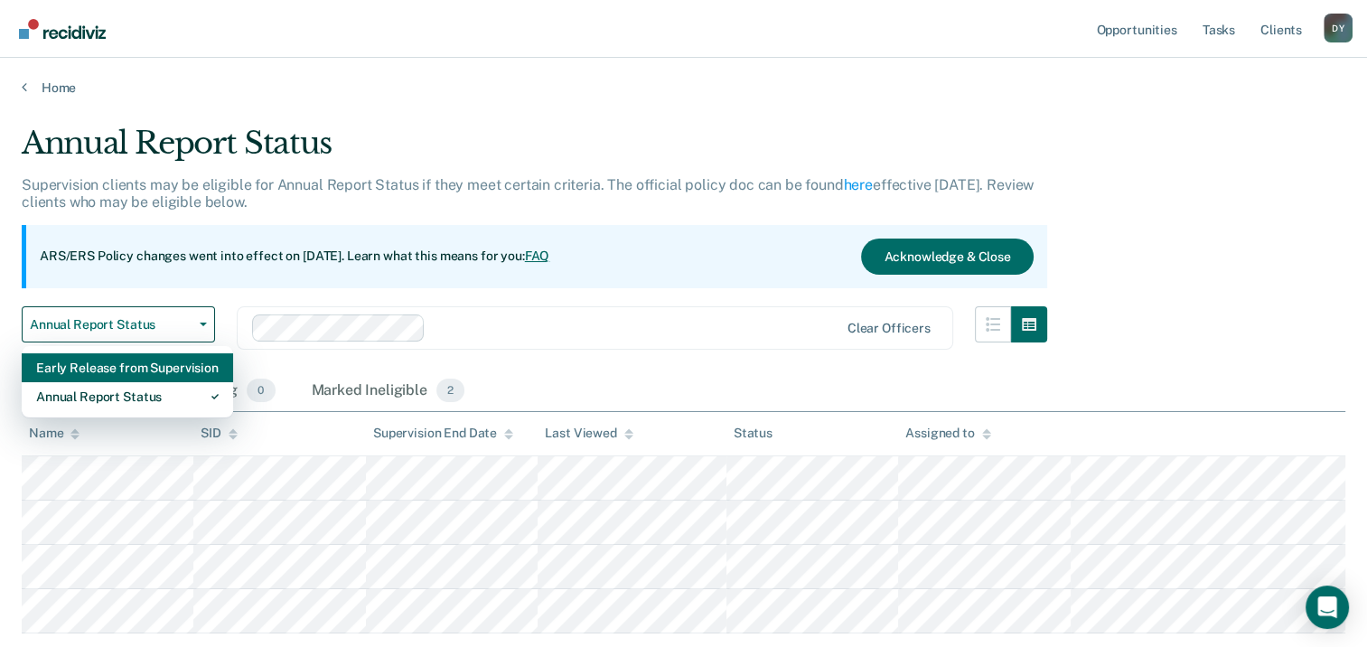
click at [171, 370] on div "Early Release from Supervision" at bounding box center [127, 367] width 183 height 29
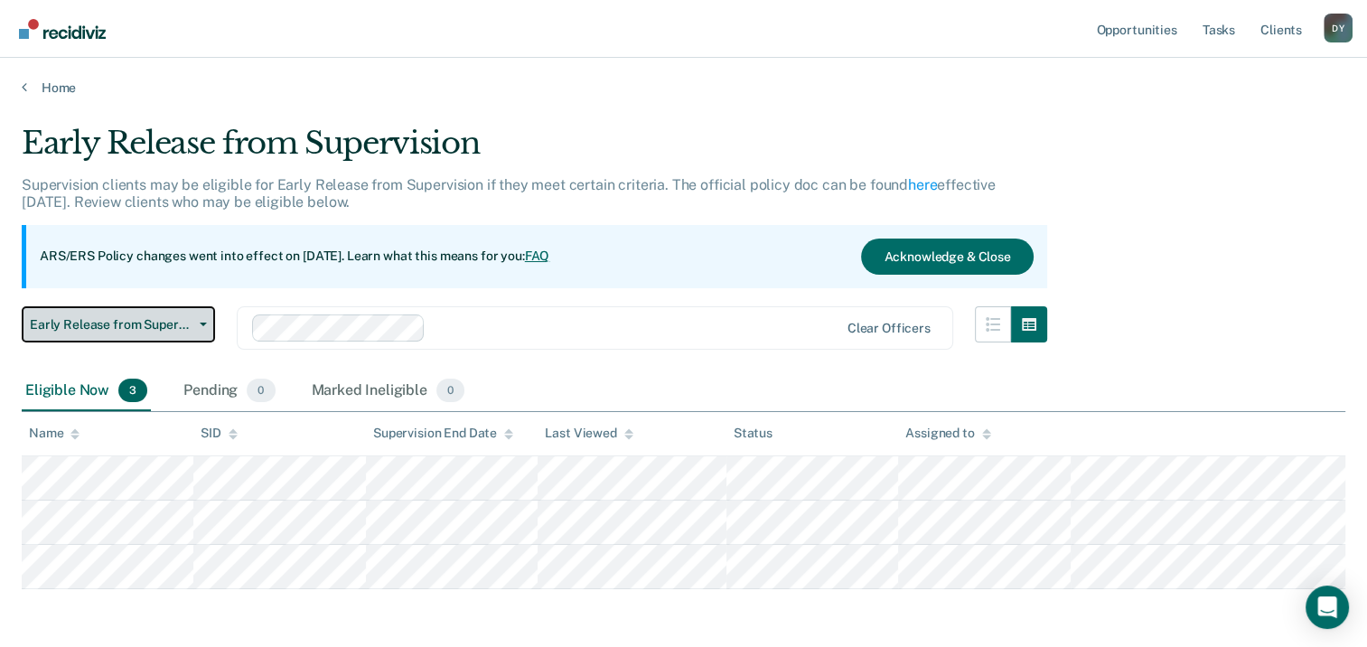
click at [172, 327] on span "Early Release from Supervision" at bounding box center [111, 324] width 163 height 15
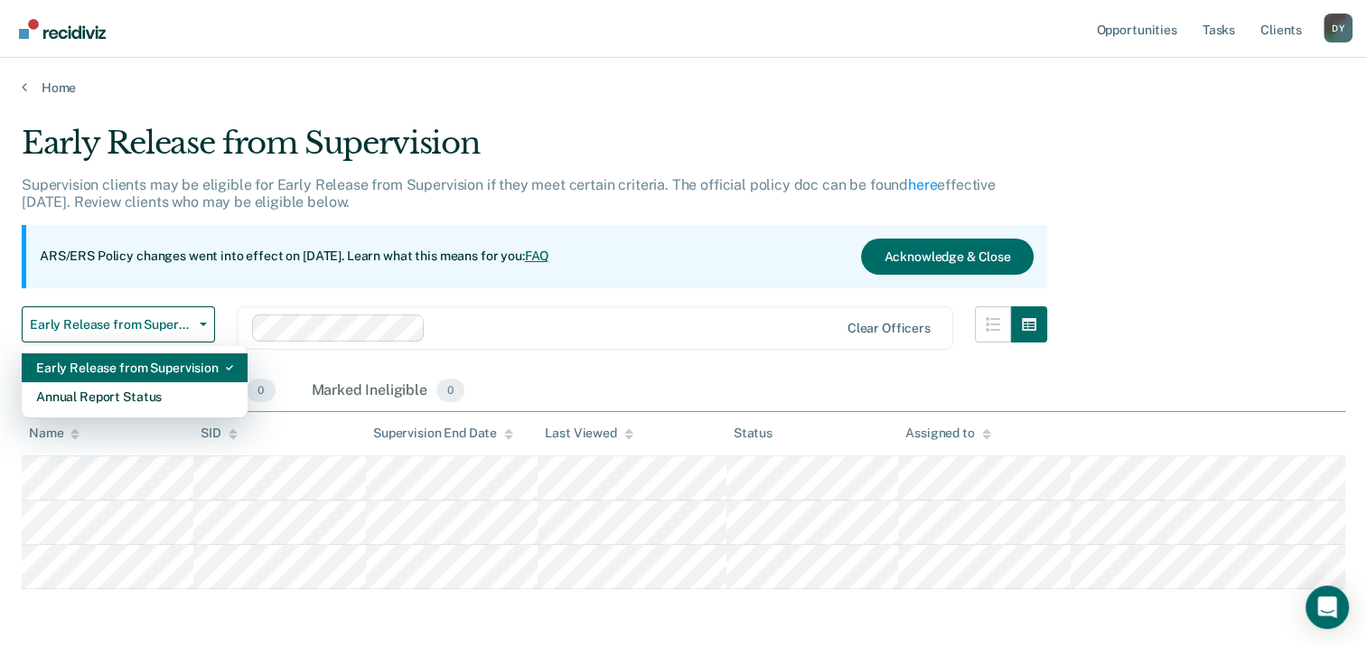
click at [199, 364] on div "Early Release from Supervision" at bounding box center [134, 367] width 197 height 29
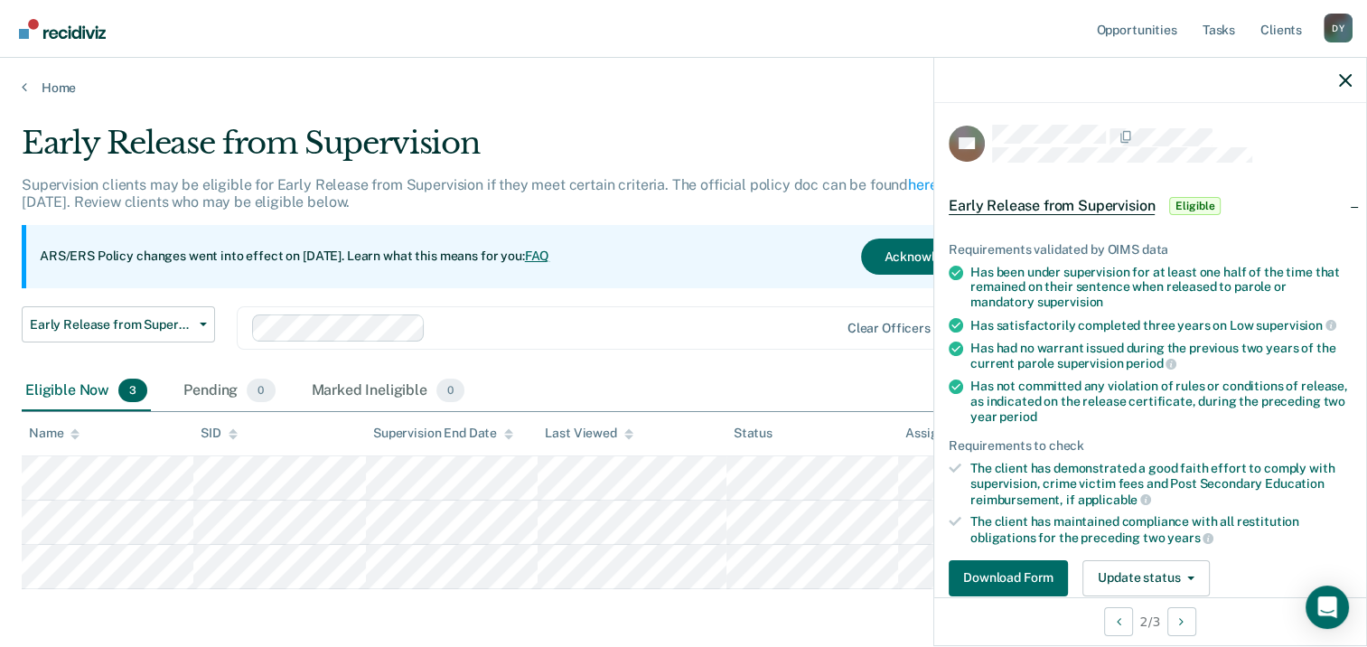
click at [1355, 81] on div at bounding box center [1150, 80] width 432 height 45
click at [1337, 79] on div at bounding box center [1150, 80] width 432 height 45
click at [1352, 79] on div at bounding box center [1150, 80] width 432 height 45
click at [1342, 80] on icon "button" at bounding box center [1345, 80] width 13 height 13
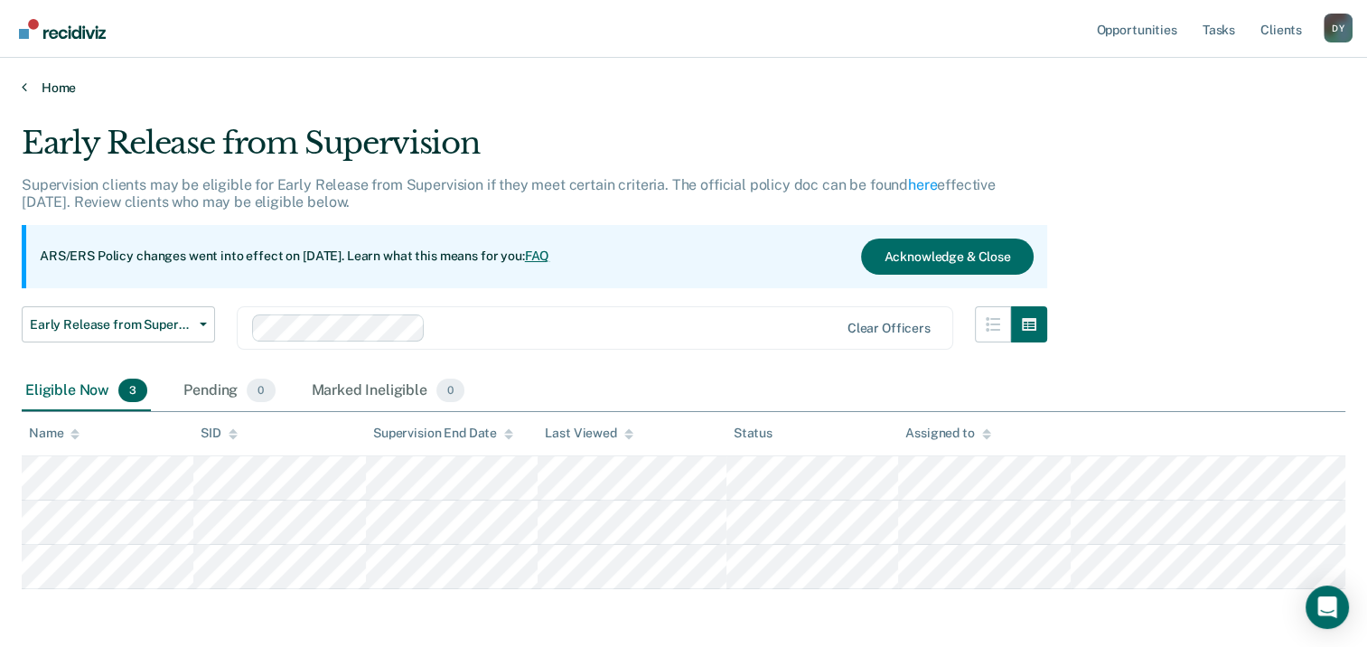
click at [36, 91] on link "Home" at bounding box center [684, 88] width 1324 height 16
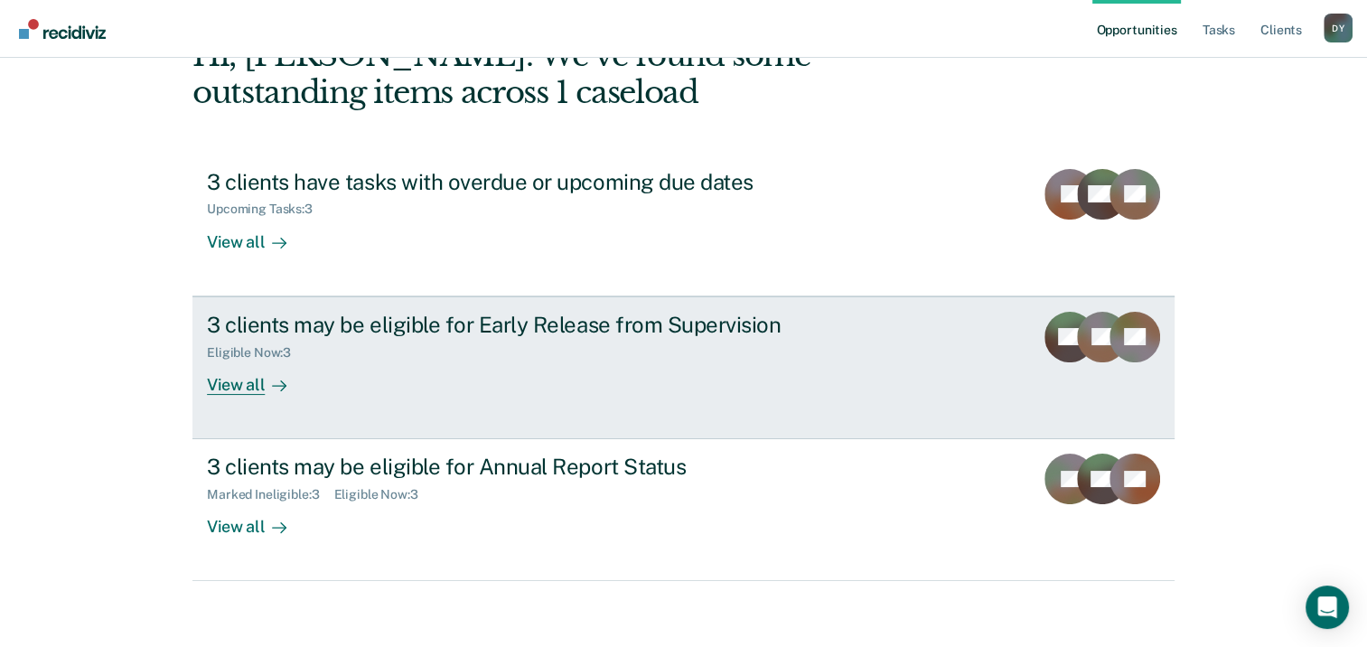
scroll to position [120, 0]
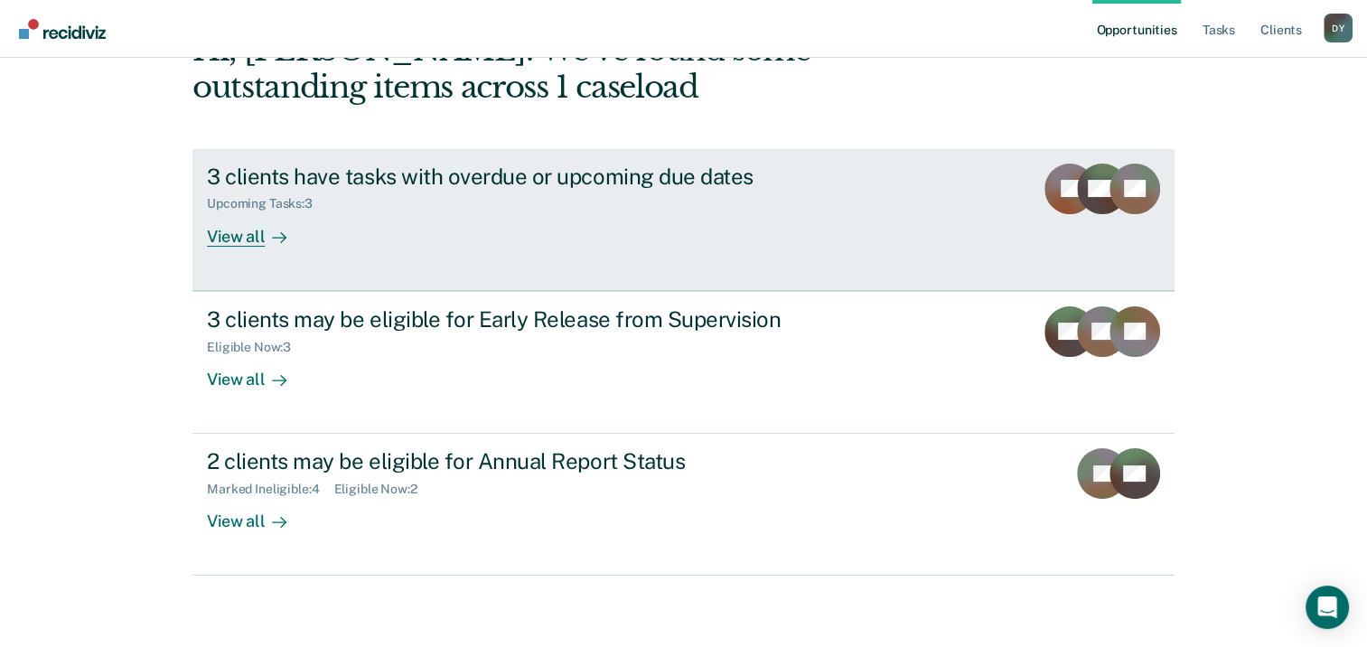
click at [238, 232] on div "View all" at bounding box center [257, 228] width 101 height 35
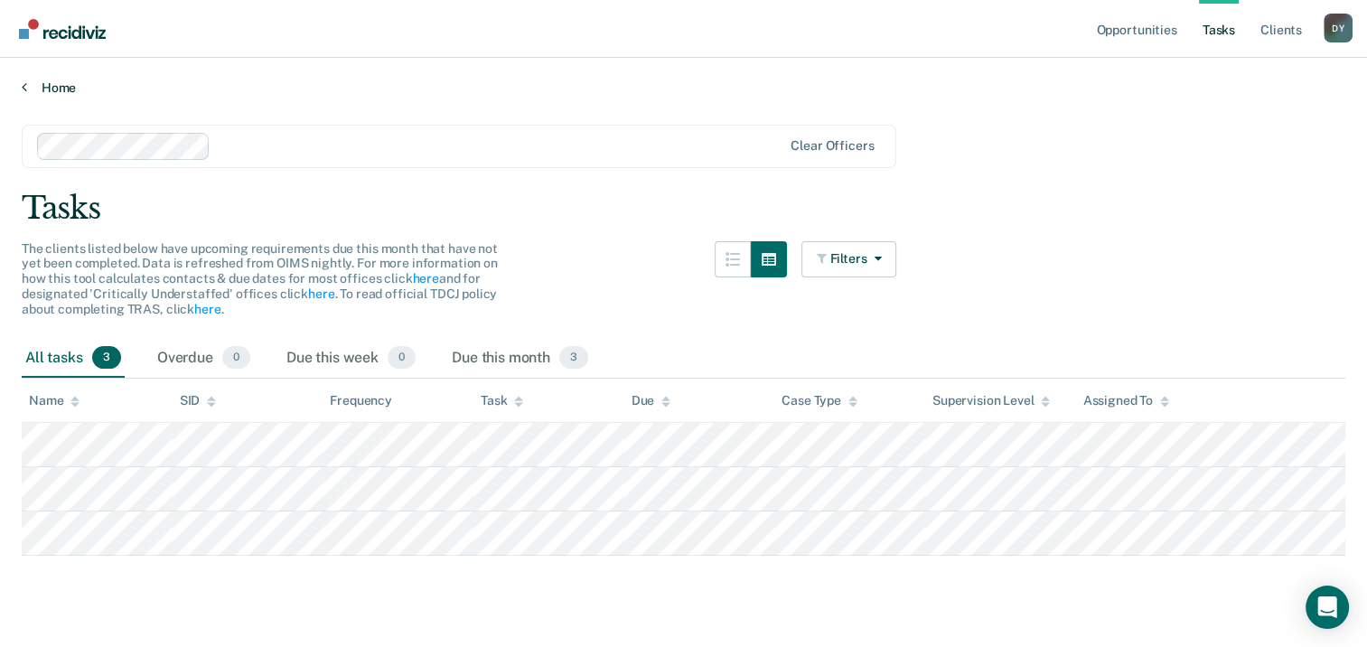
click at [55, 92] on link "Home" at bounding box center [684, 88] width 1324 height 16
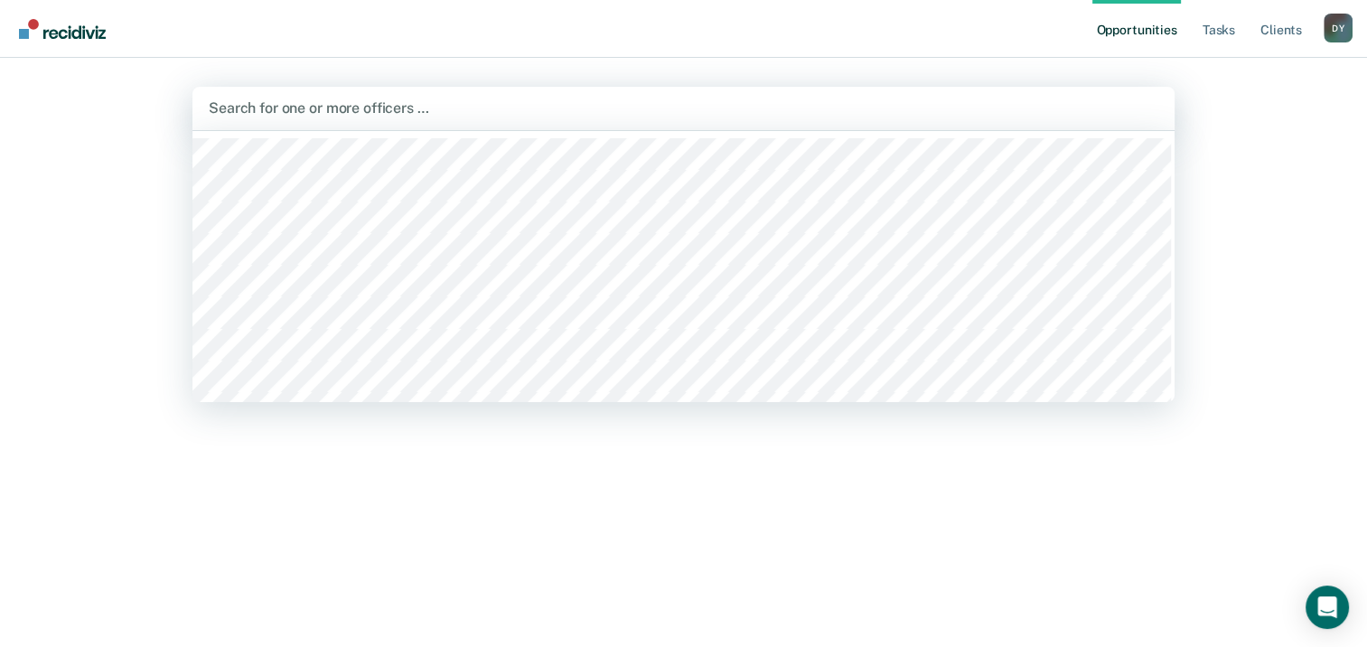
click at [534, 125] on div "Search for one or more officers …" at bounding box center [683, 108] width 982 height 43
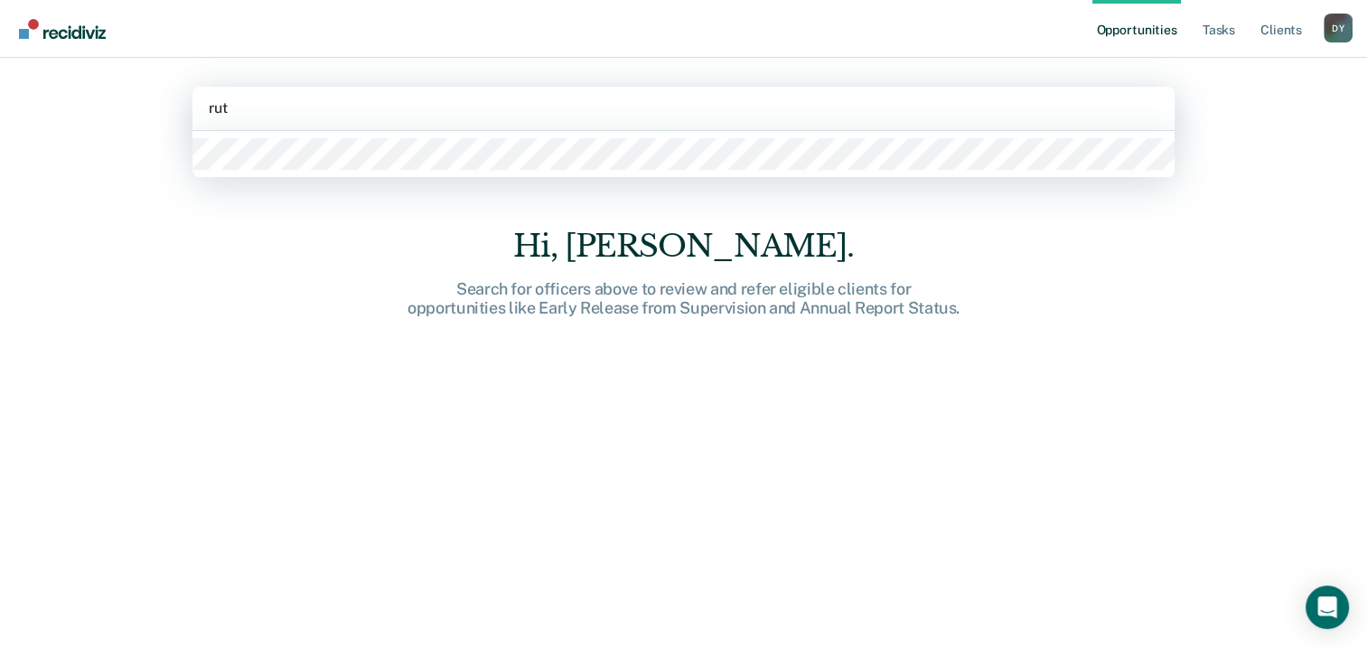
type input "ruth"
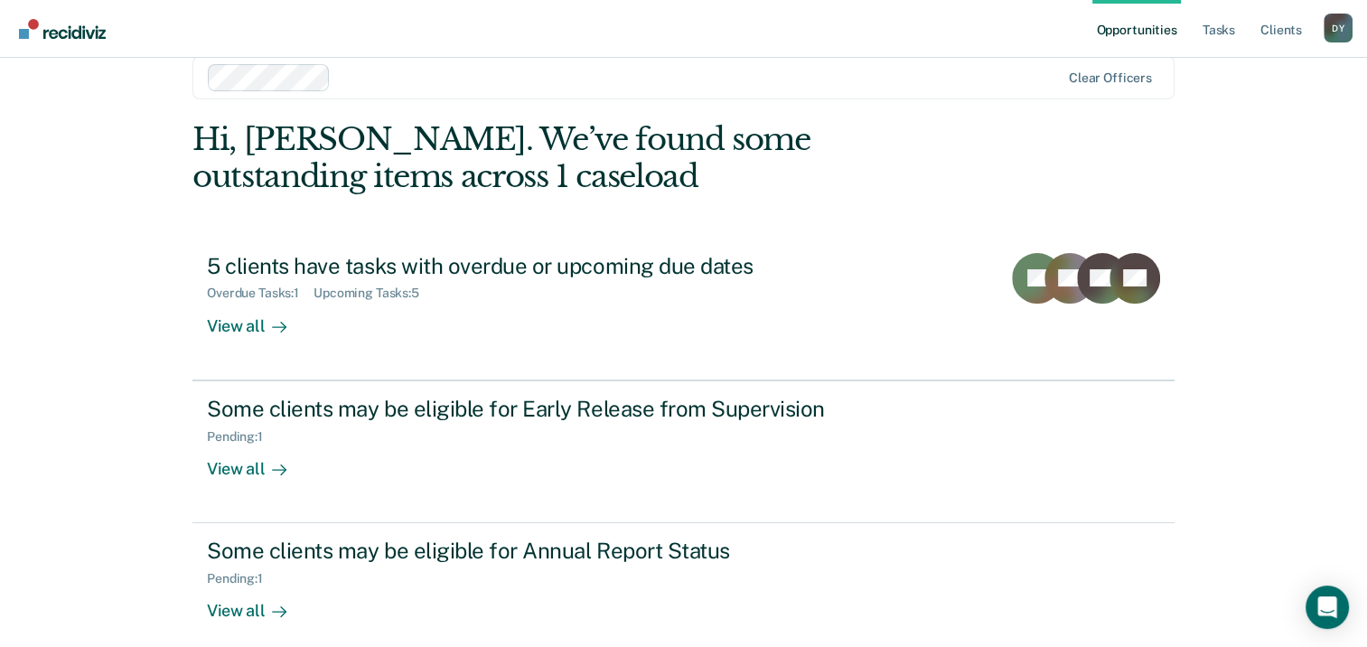
scroll to position [48, 0]
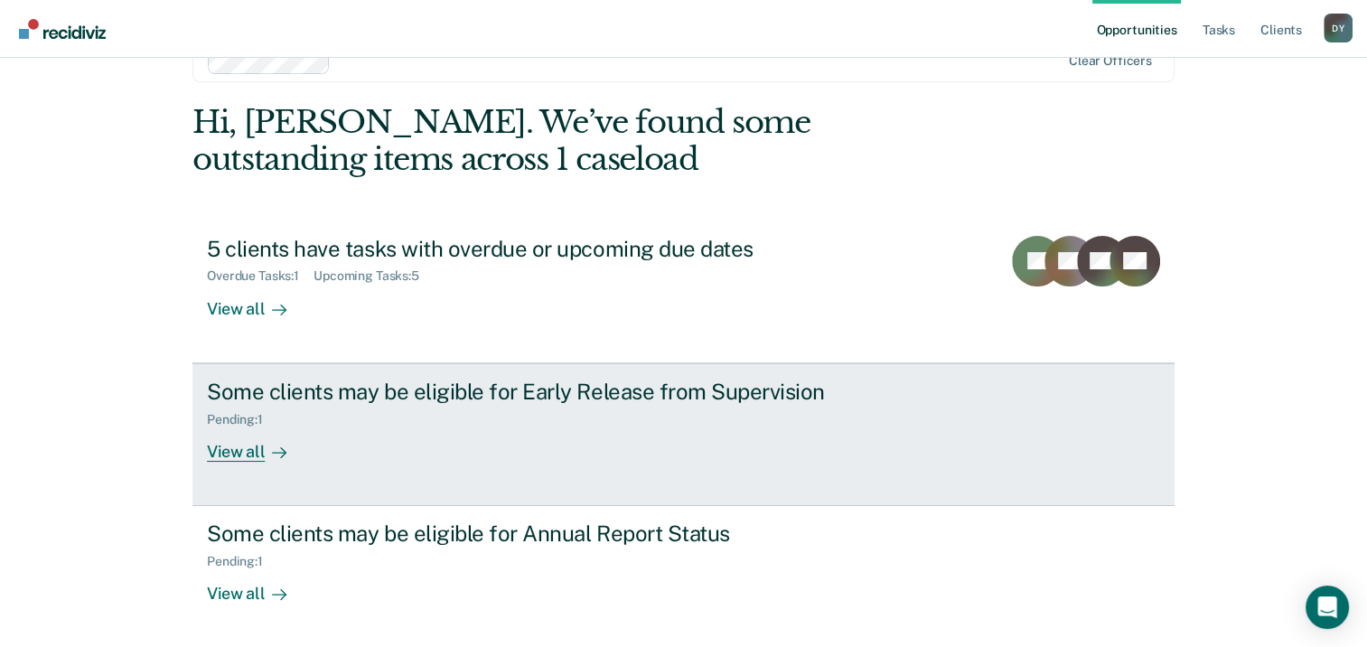
click at [240, 448] on div "View all" at bounding box center [257, 443] width 101 height 35
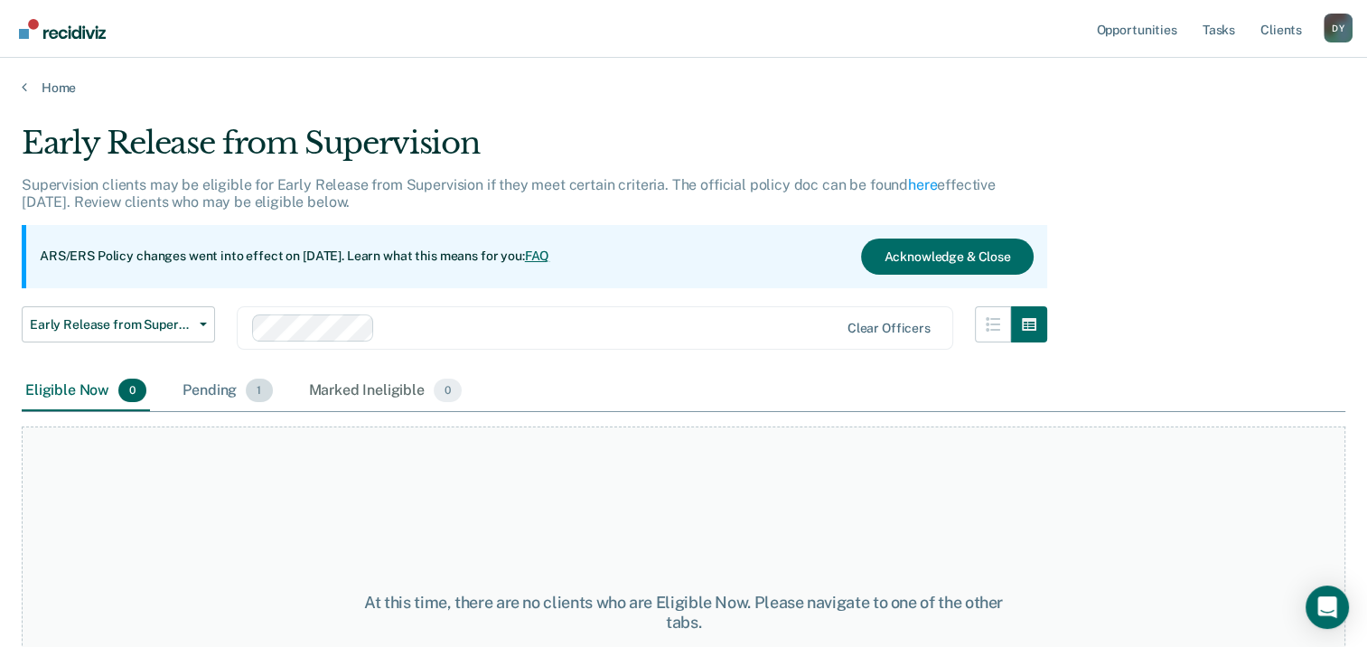
click at [220, 392] on div "Pending 1" at bounding box center [227, 391] width 97 height 40
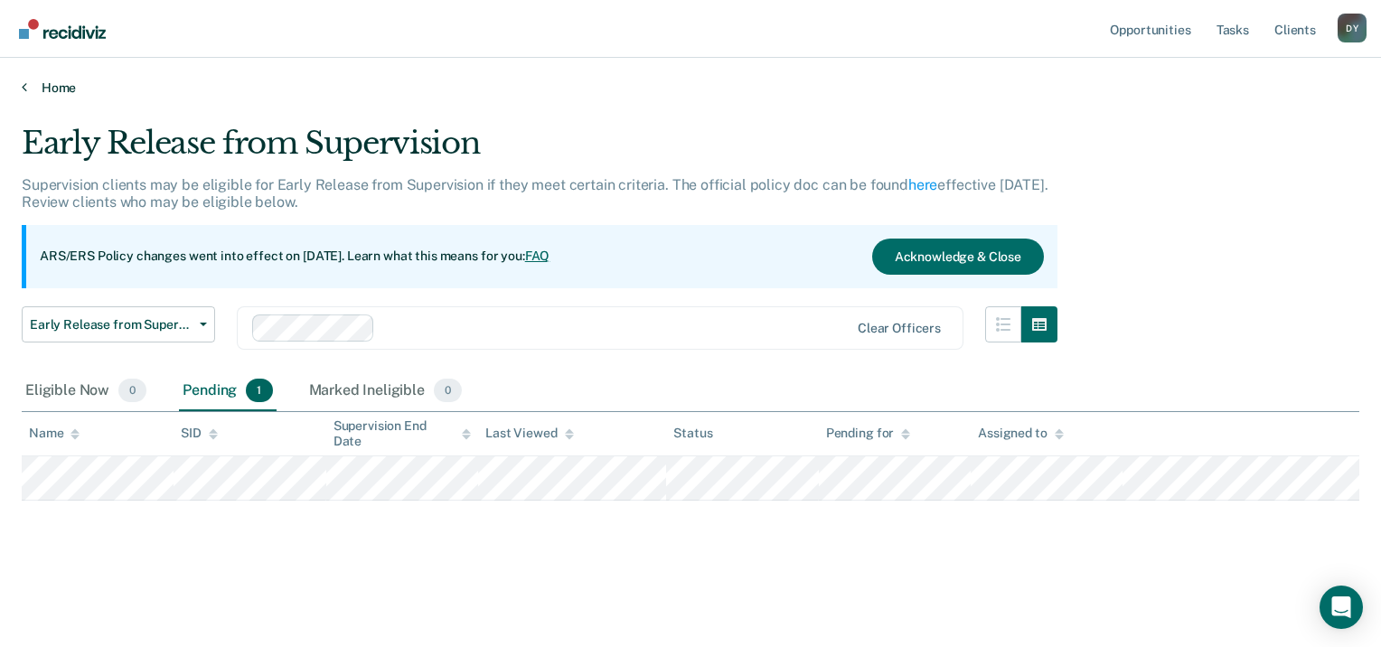
click at [50, 84] on link "Home" at bounding box center [690, 88] width 1337 height 16
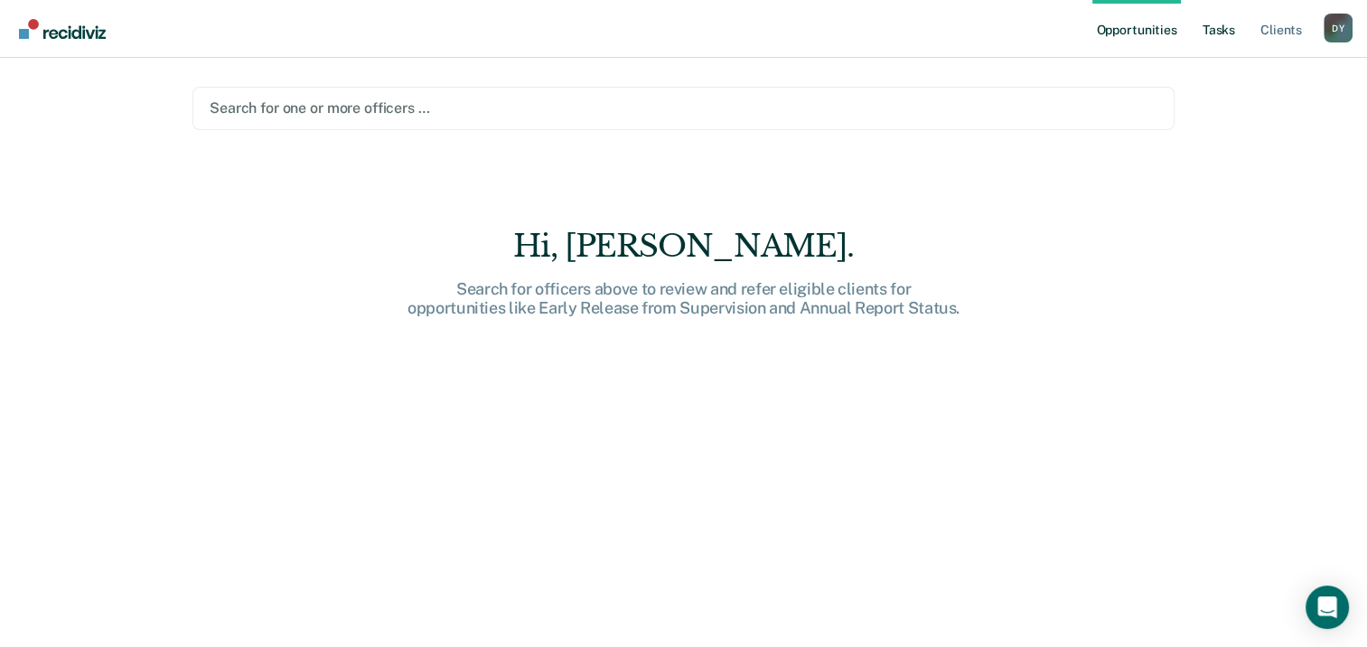
click at [1214, 30] on link "Tasks" at bounding box center [1219, 29] width 40 height 58
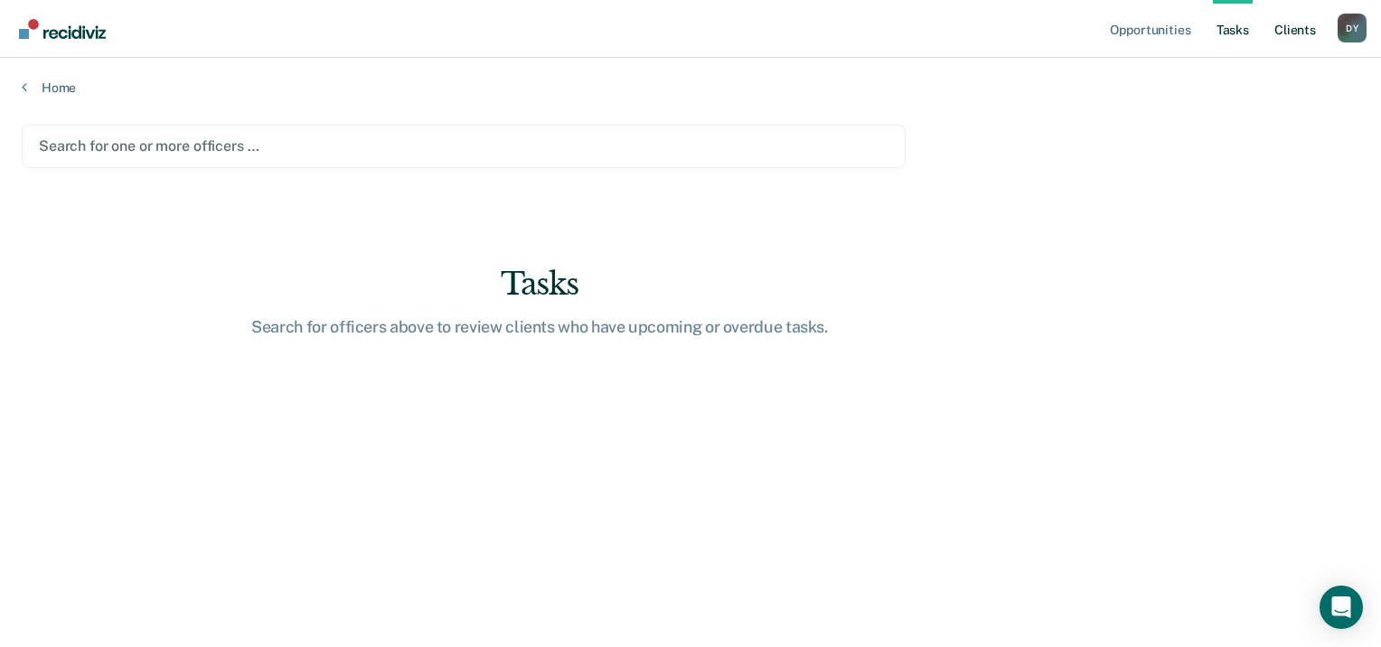
click at [1297, 36] on link "Client s" at bounding box center [1294, 29] width 49 height 58
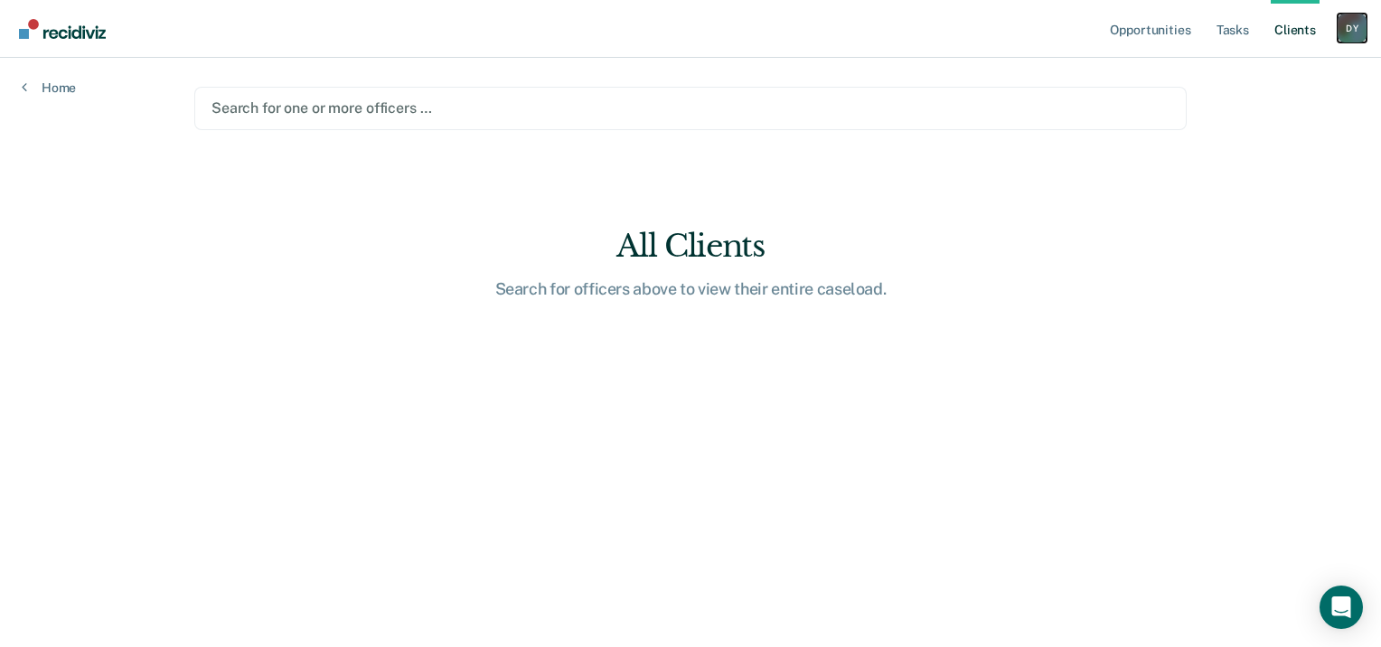
click at [1343, 34] on div "D Y" at bounding box center [1351, 28] width 29 height 29
click at [1131, 31] on link "Opportunities" at bounding box center [1150, 29] width 88 height 58
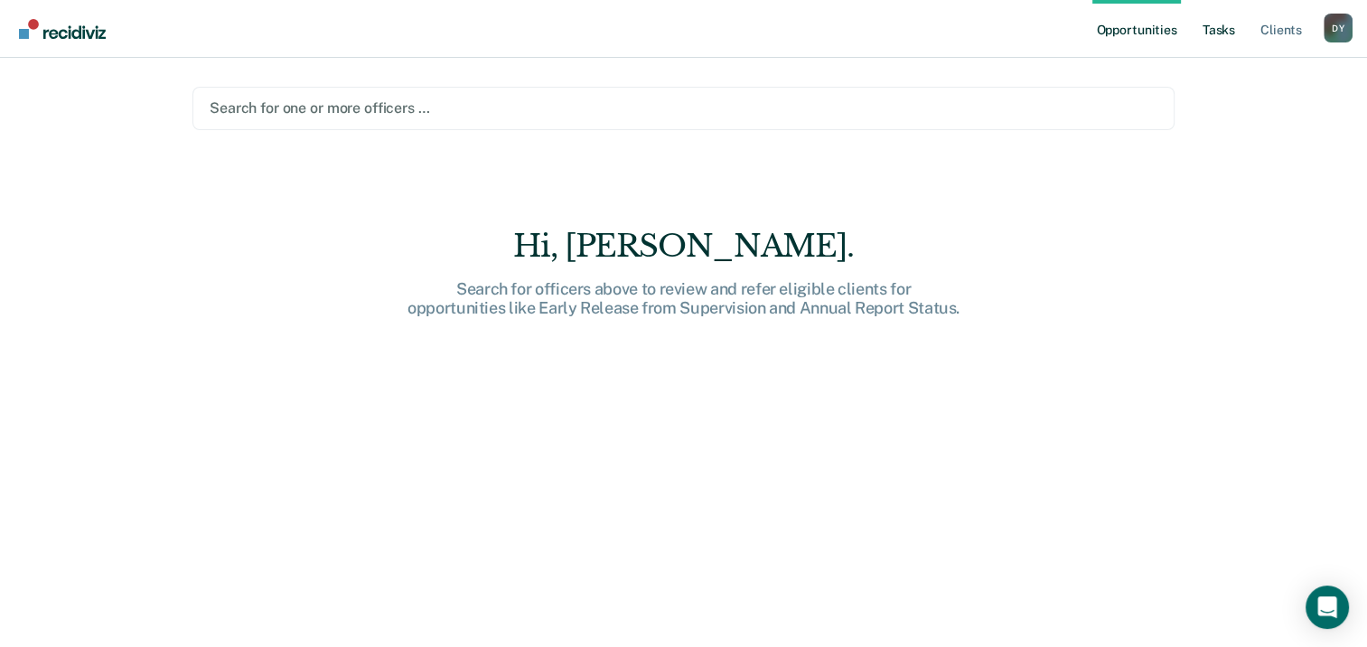
click at [1207, 30] on link "Tasks" at bounding box center [1219, 29] width 40 height 58
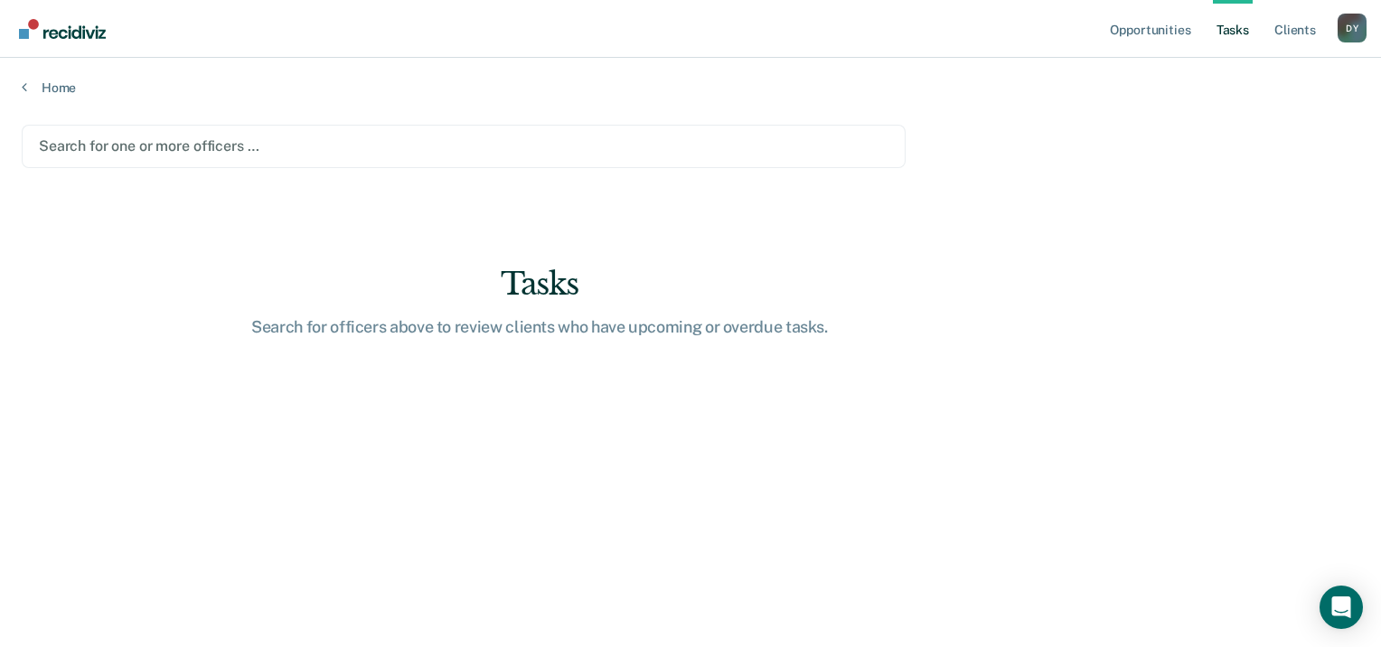
click at [242, 136] on div at bounding box center [463, 146] width 849 height 21
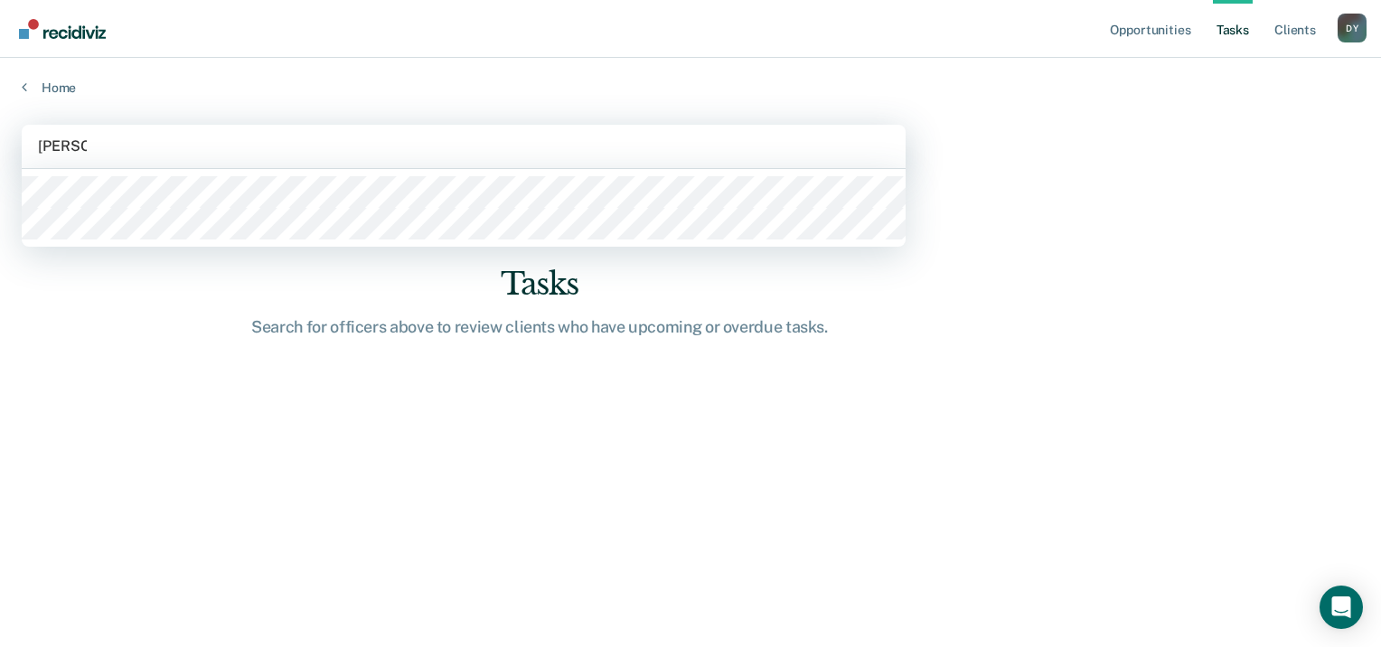
type input "danielle"
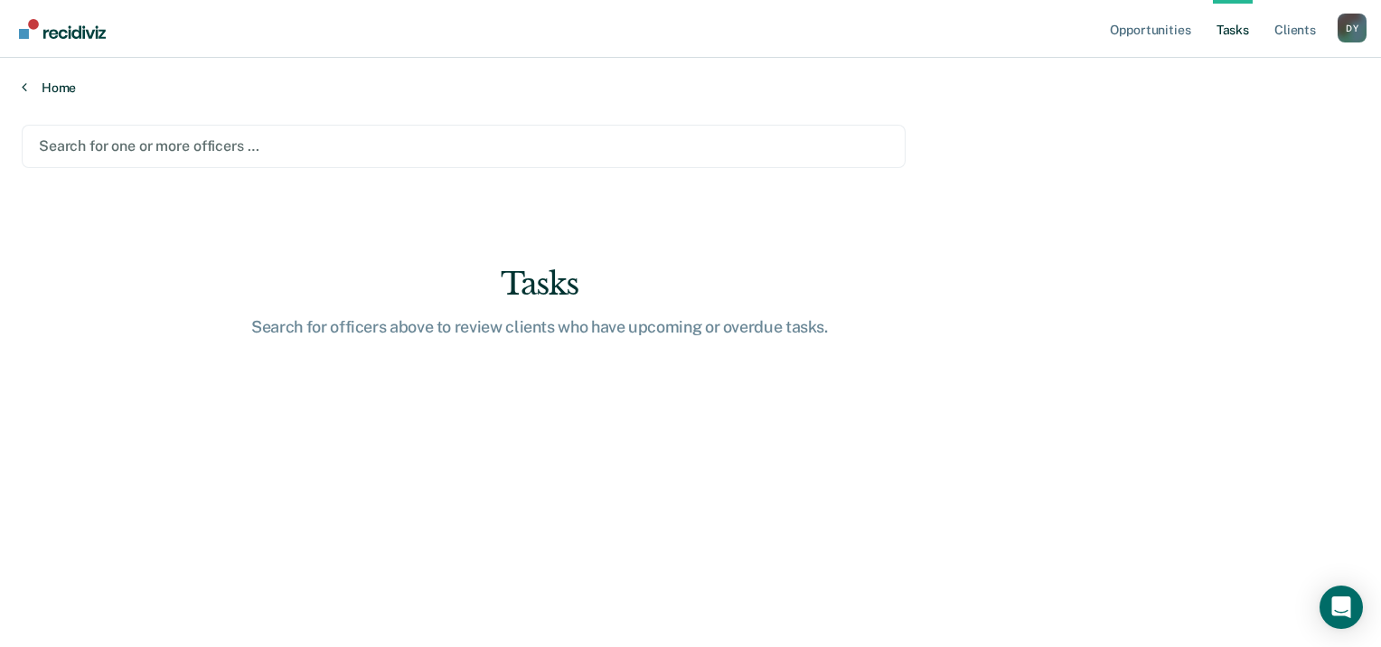
click at [48, 91] on link "Home" at bounding box center [690, 88] width 1337 height 16
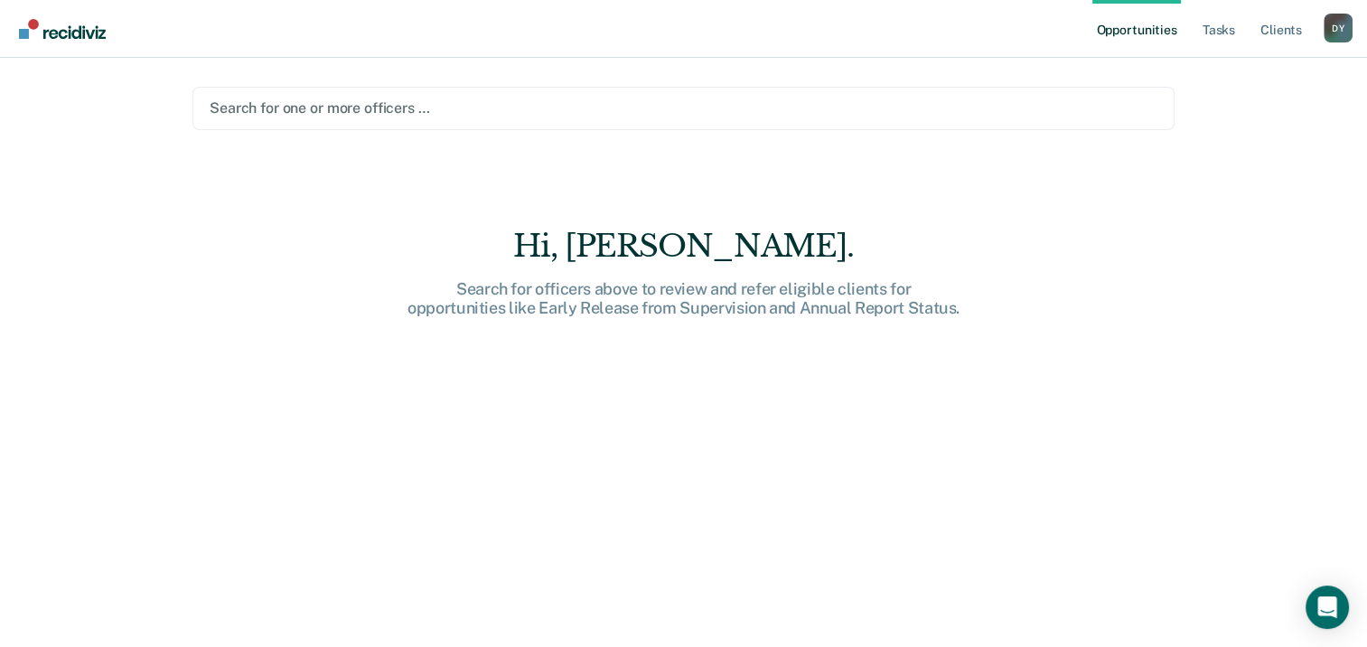
click at [661, 246] on div "Hi, [PERSON_NAME]." at bounding box center [684, 246] width 578 height 37
click at [1283, 33] on link "Client s" at bounding box center [1281, 29] width 49 height 58
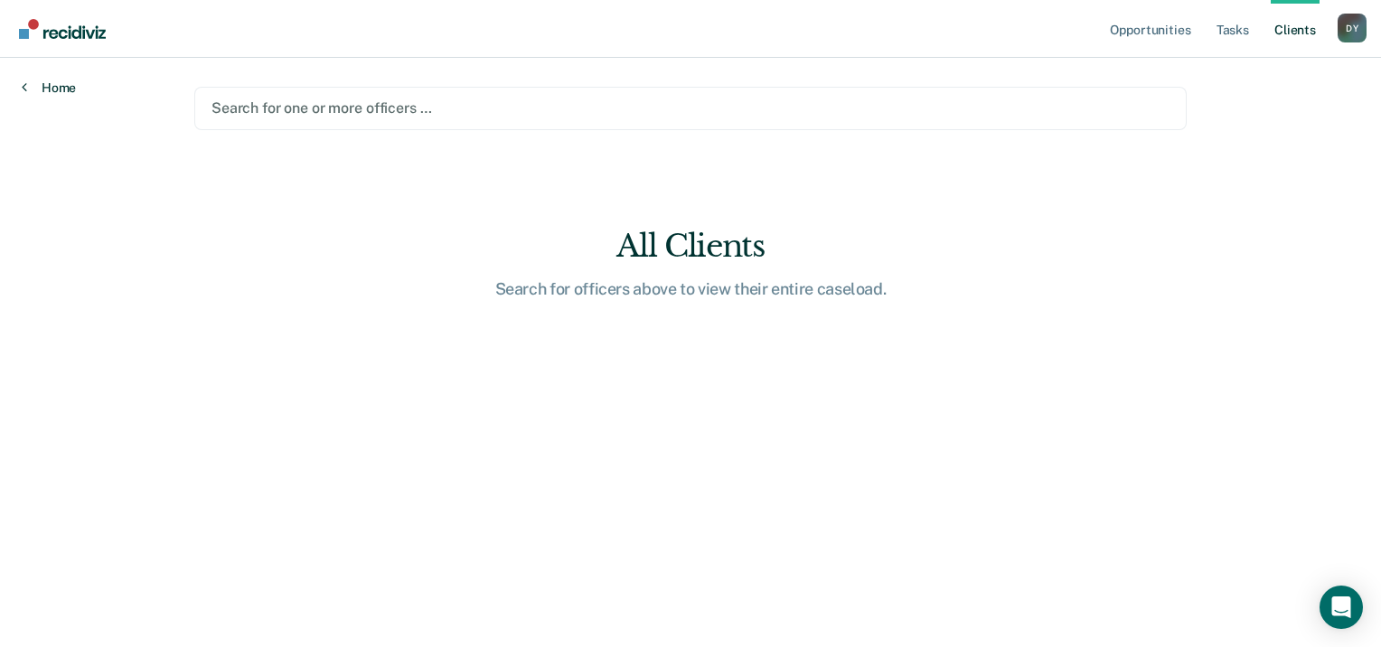
click at [65, 85] on link "Home" at bounding box center [49, 88] width 54 height 16
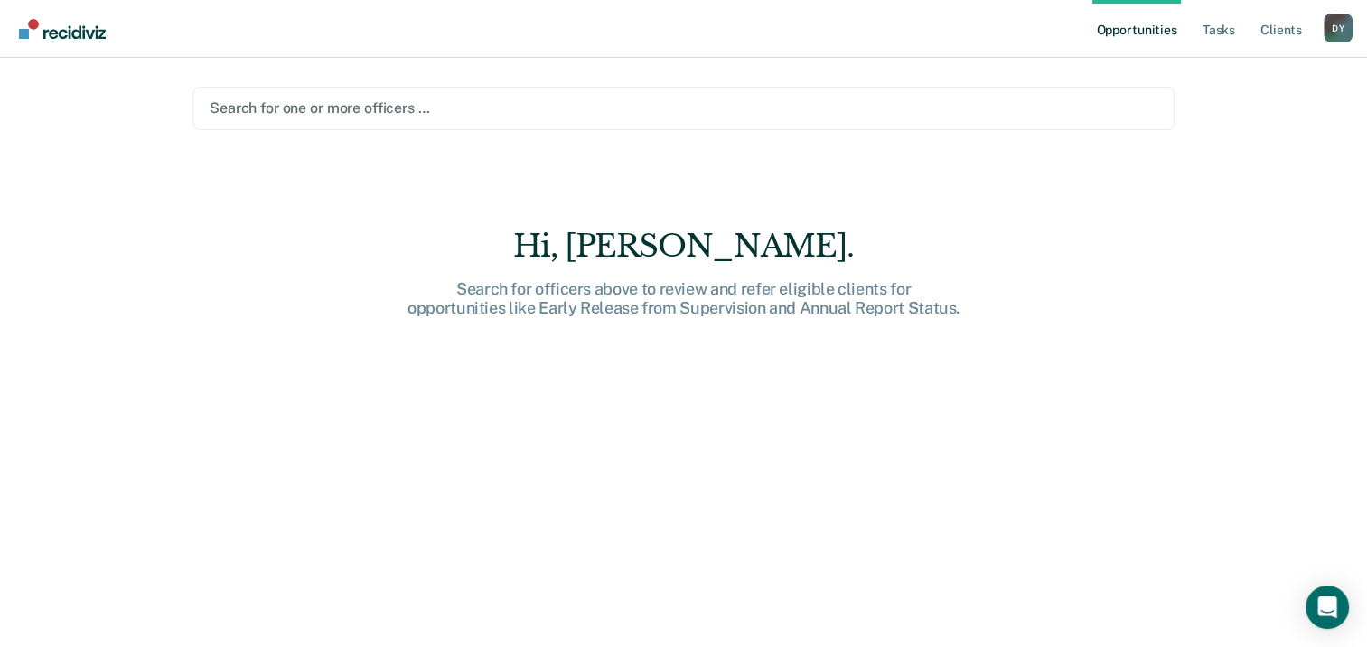
click at [65, 85] on div "Opportunities Tasks Client s Danielle Yancy D Y Profile How it works Log Out Se…" at bounding box center [683, 323] width 1367 height 647
click at [58, 17] on link "Main navigation" at bounding box center [63, 29] width 98 height 31
click at [1337, 25] on div "D Y" at bounding box center [1338, 28] width 29 height 29
click at [1255, 120] on link "Log Out" at bounding box center [1265, 118] width 145 height 15
